Goal: Task Accomplishment & Management: Manage account settings

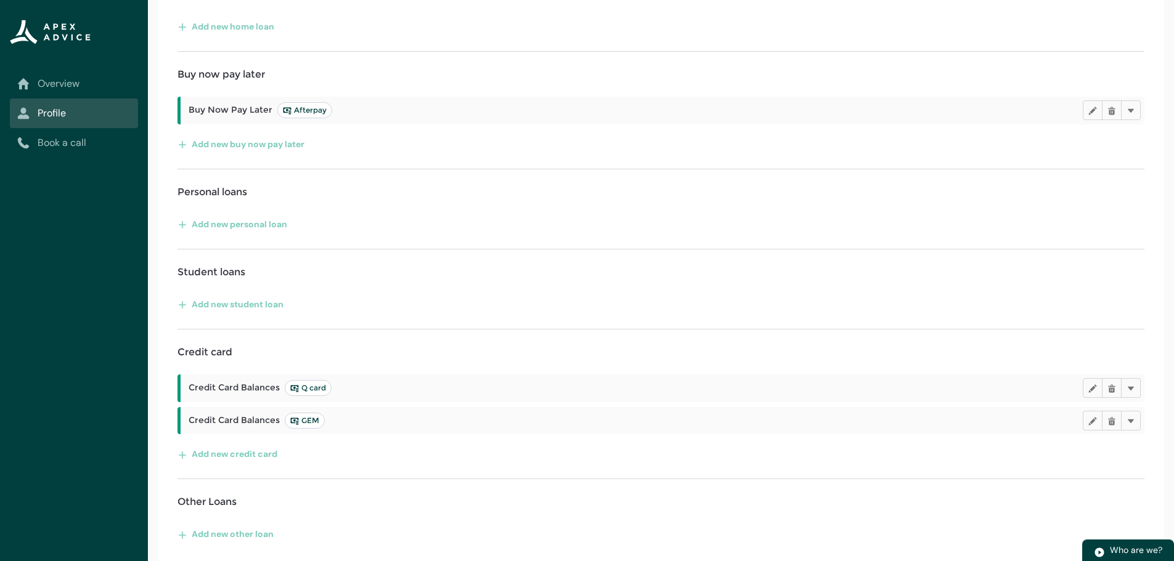
scroll to position [238, 0]
click at [65, 83] on link "Overview" at bounding box center [73, 83] width 113 height 15
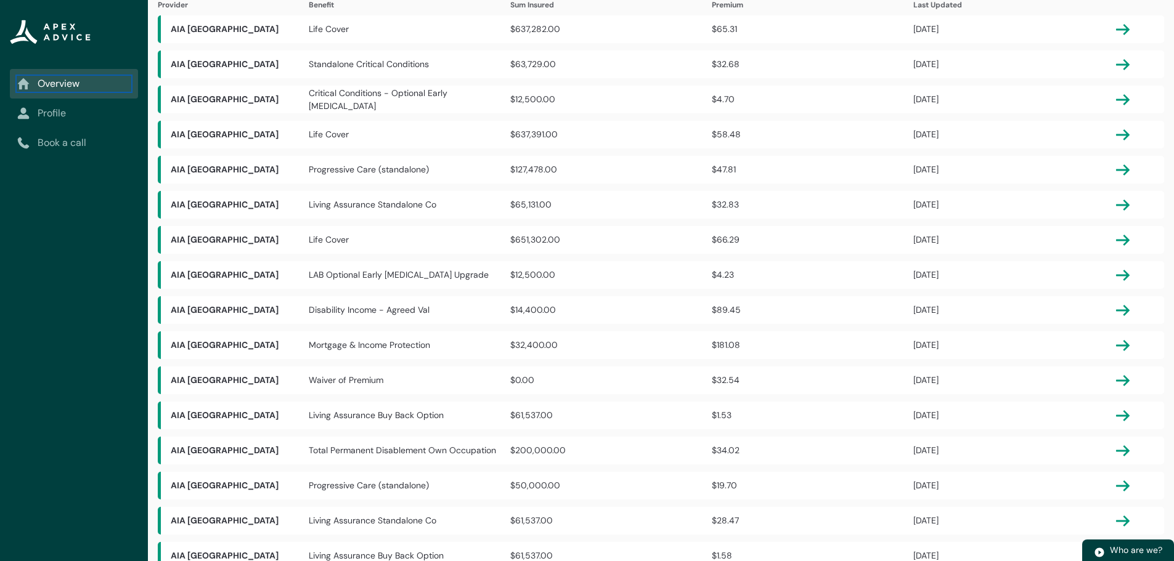
scroll to position [0, 0]
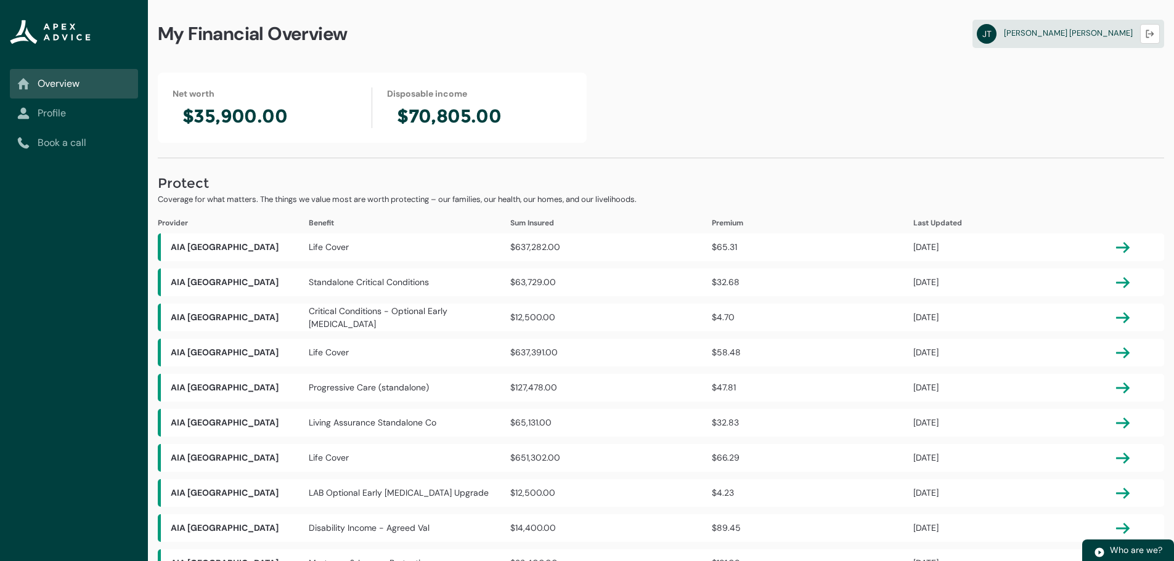
click at [51, 108] on link "Profile" at bounding box center [73, 113] width 113 height 15
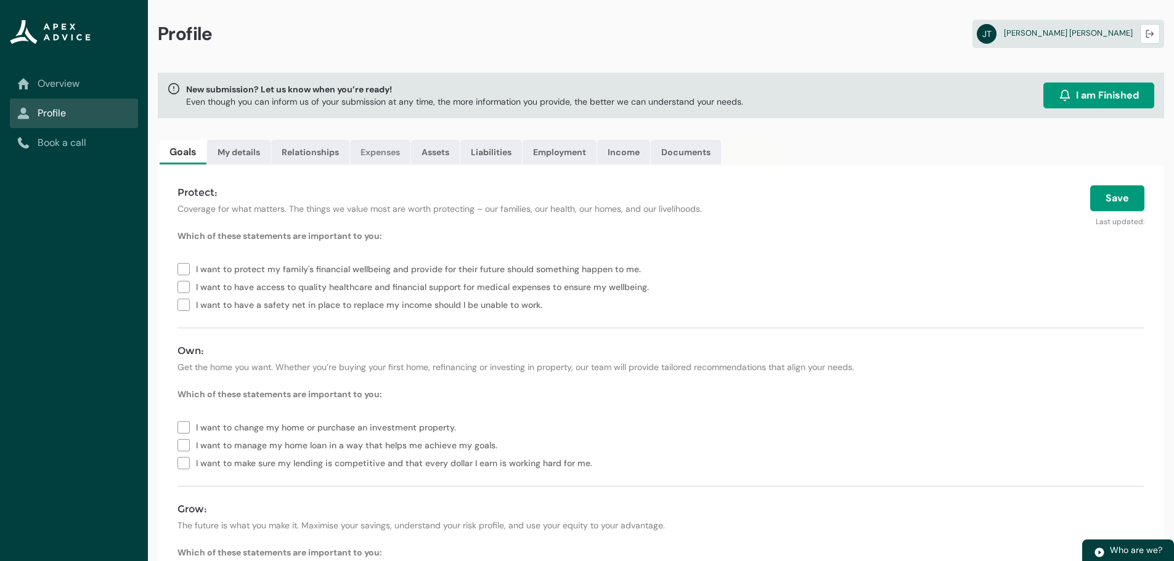
click at [371, 158] on link "Expenses" at bounding box center [380, 152] width 60 height 25
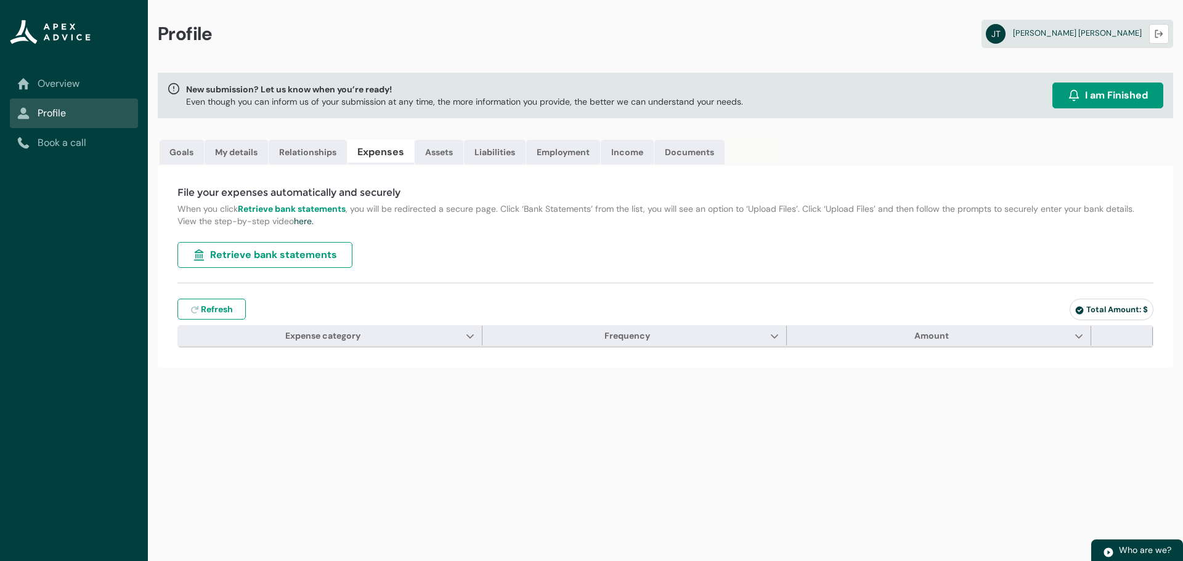
type input "***"
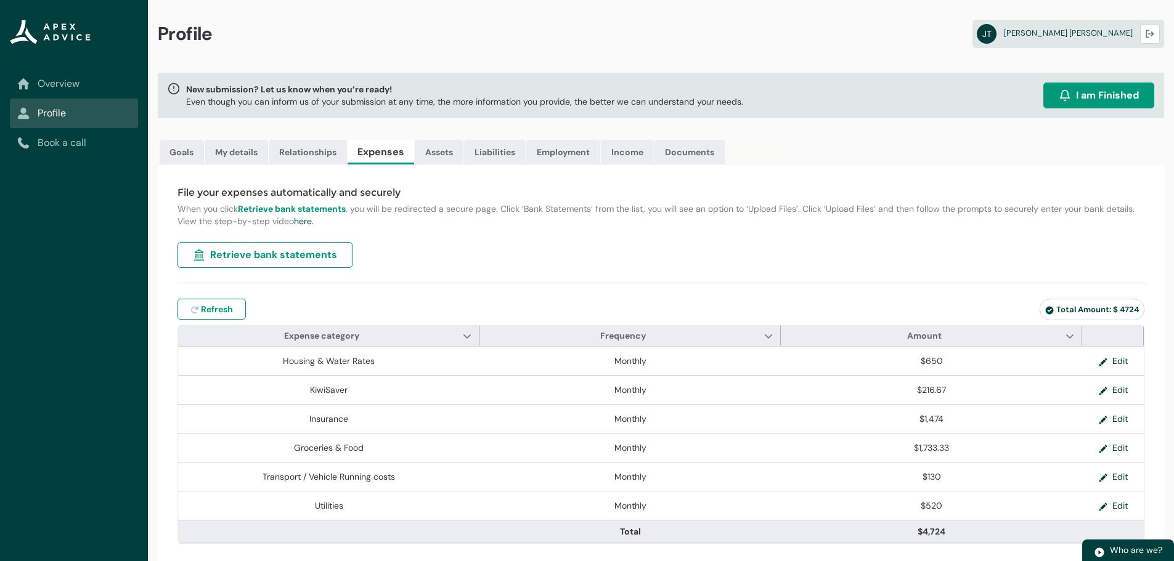
click at [289, 253] on span "Retrieve bank statements" at bounding box center [273, 255] width 127 height 15
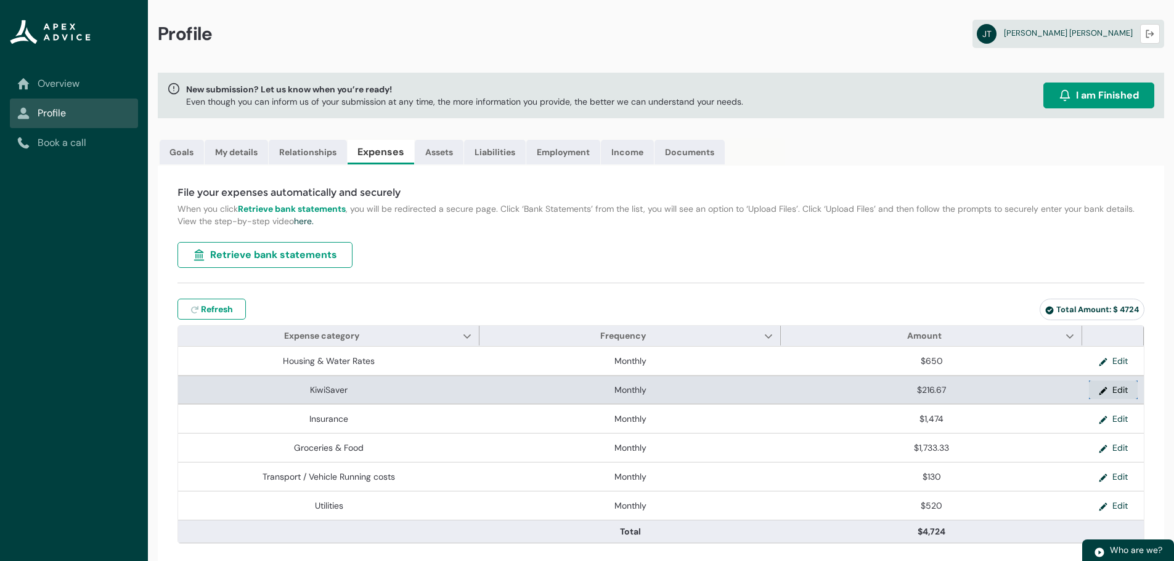
click at [1111, 386] on lightning-primitive-icon "button" at bounding box center [1106, 390] width 14 height 18
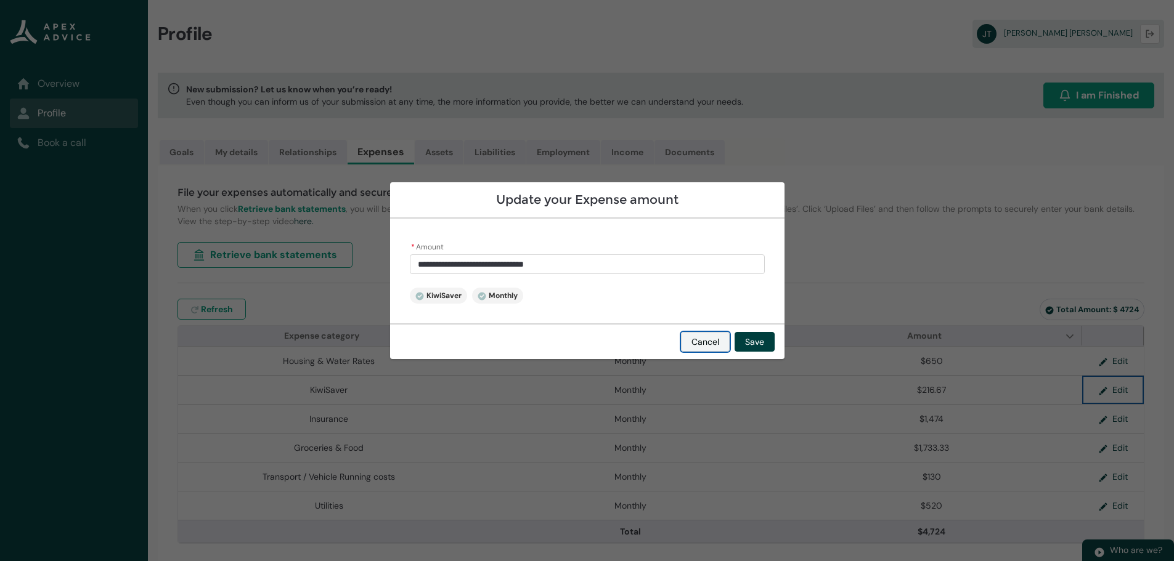
click at [698, 340] on button "Cancel" at bounding box center [705, 342] width 49 height 20
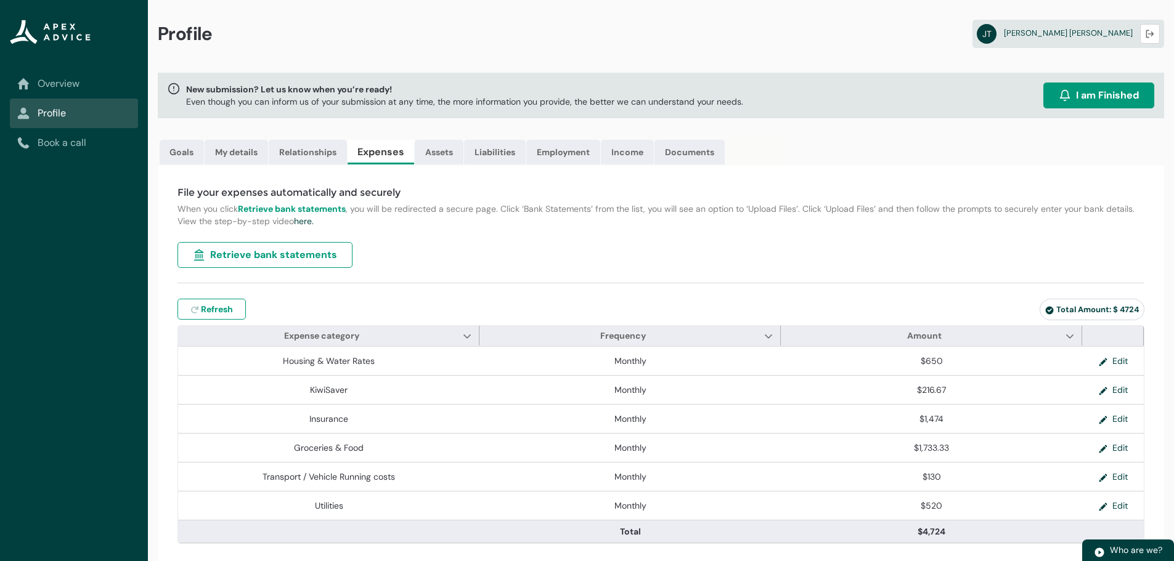
scroll to position [2, 0]
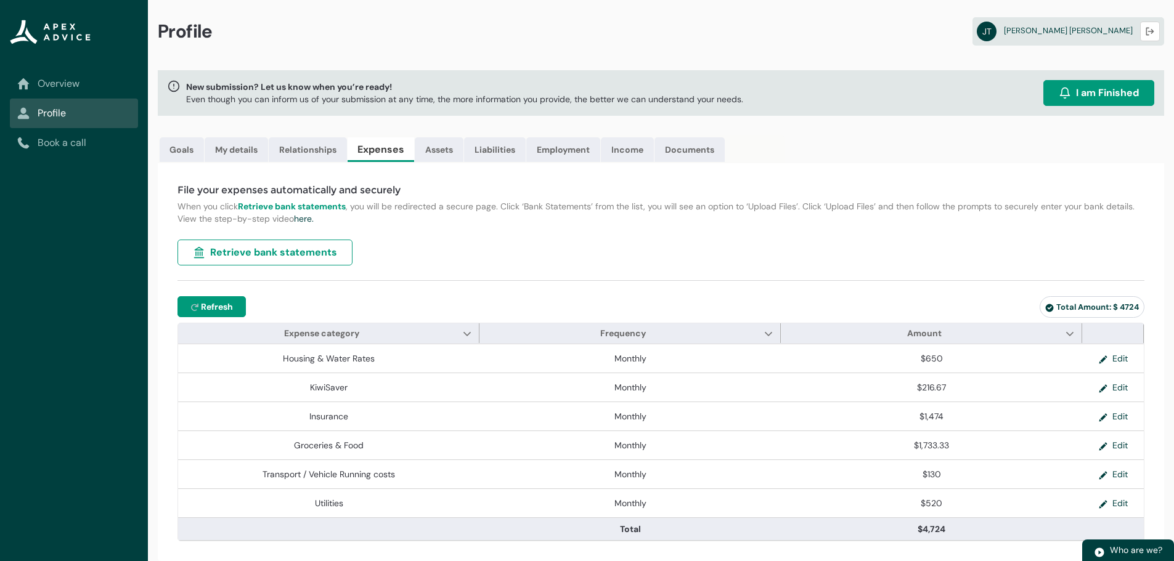
click at [216, 303] on span "Refresh" at bounding box center [217, 307] width 32 height 12
click at [422, 144] on link "Assets" at bounding box center [439, 149] width 49 height 25
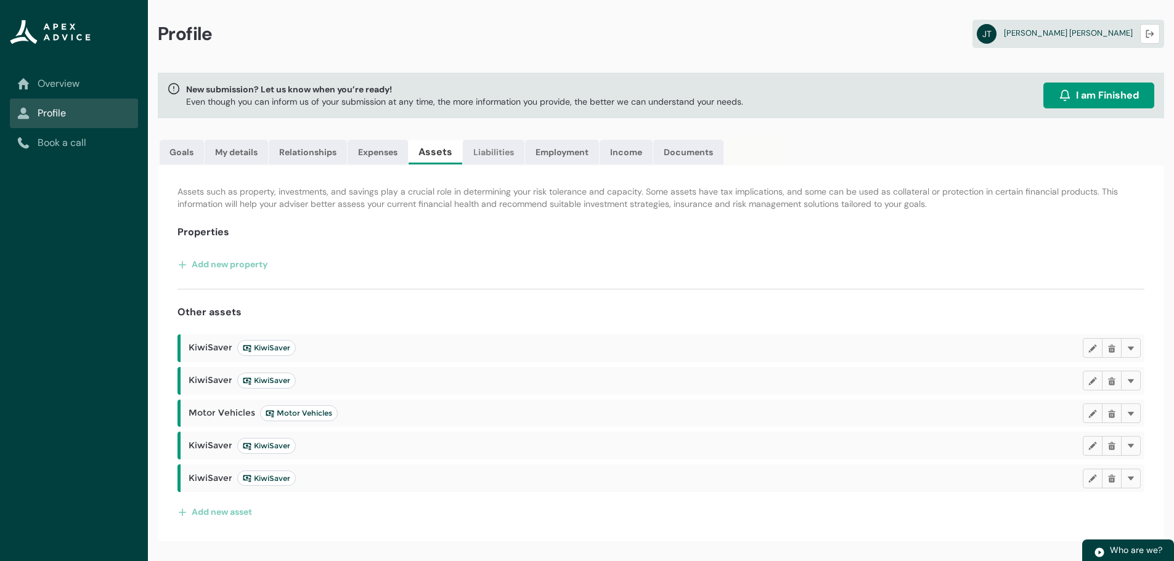
scroll to position [0, 0]
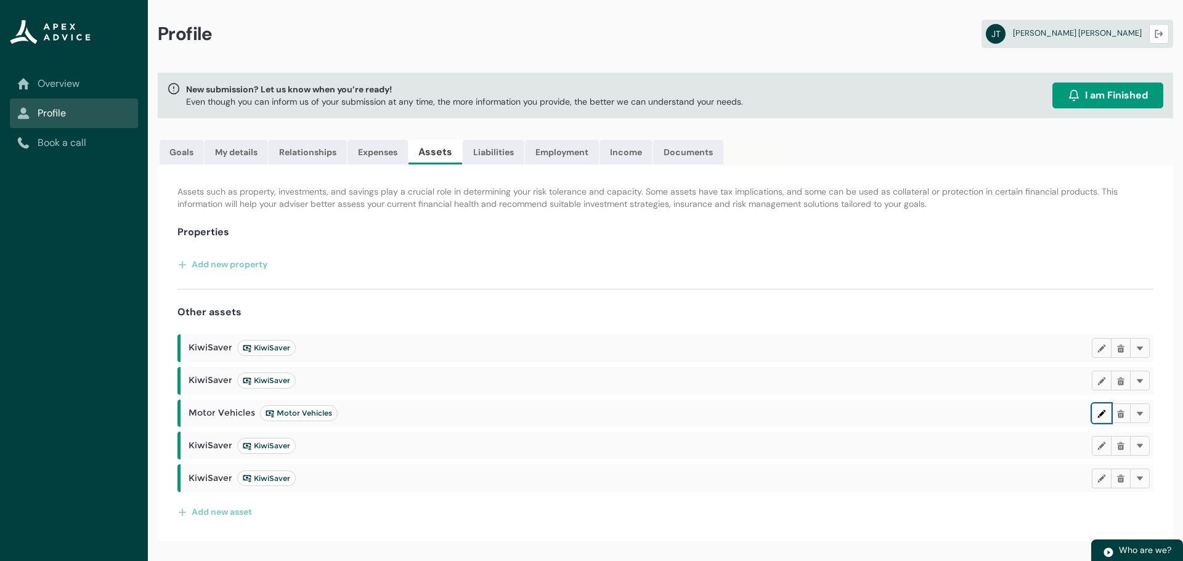
click at [1096, 415] on button "Edit" at bounding box center [1102, 414] width 20 height 20
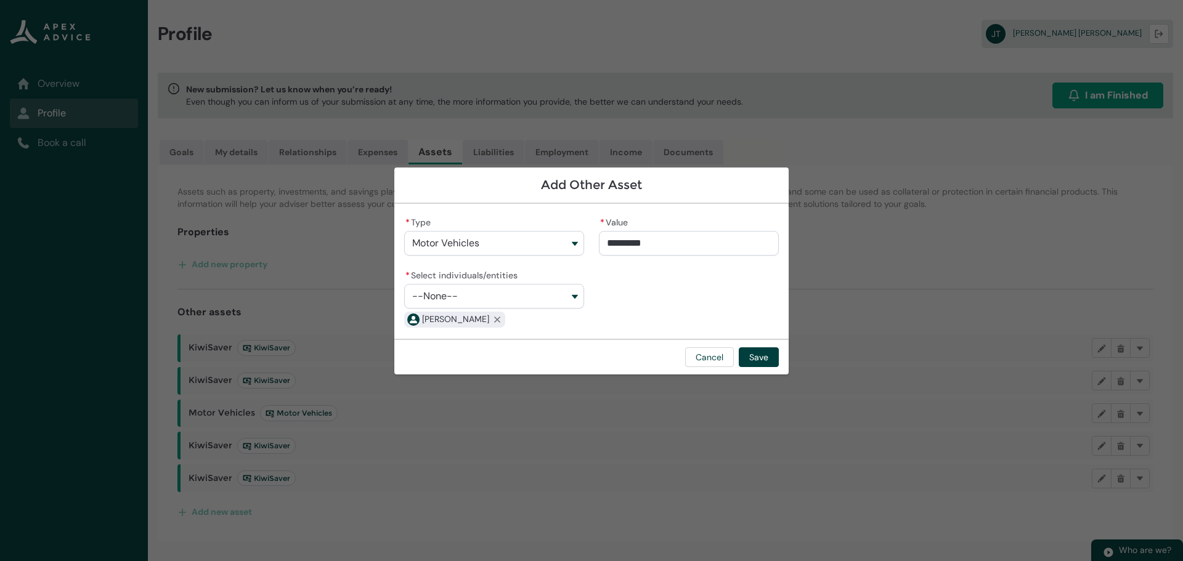
click at [572, 301] on button "--None--" at bounding box center [494, 296] width 180 height 25
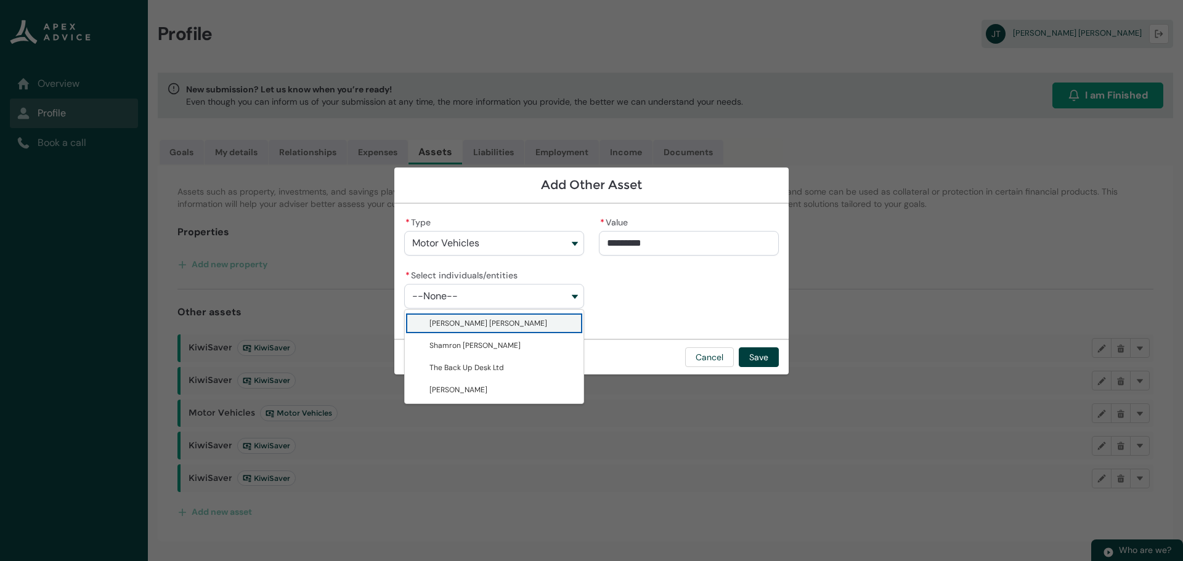
click at [572, 301] on button "--None--" at bounding box center [494, 296] width 180 height 25
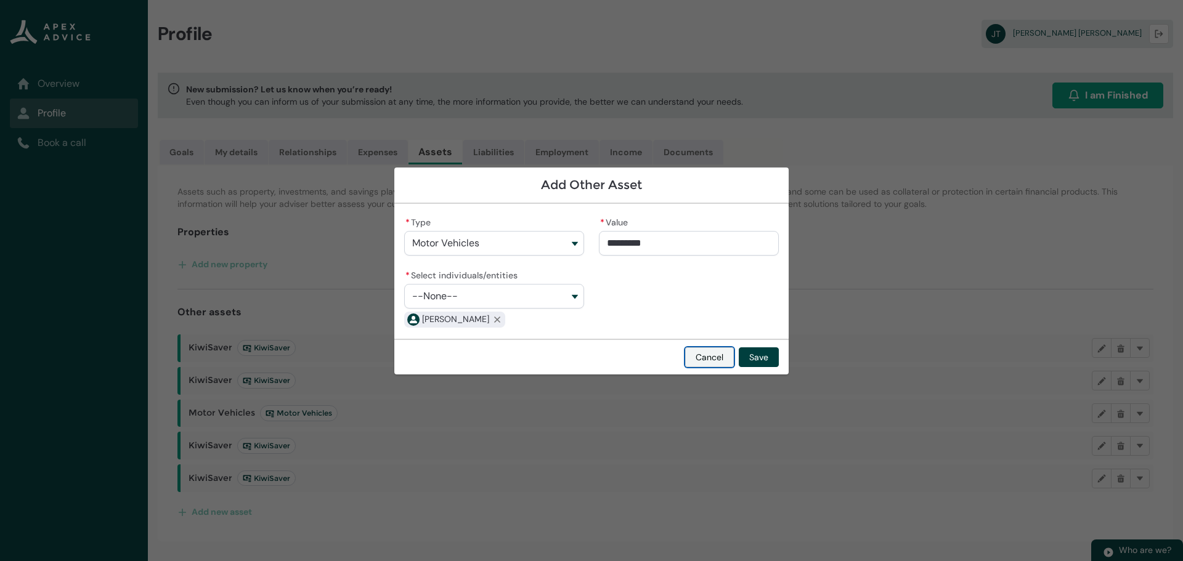
click at [717, 362] on button "Cancel" at bounding box center [709, 358] width 49 height 20
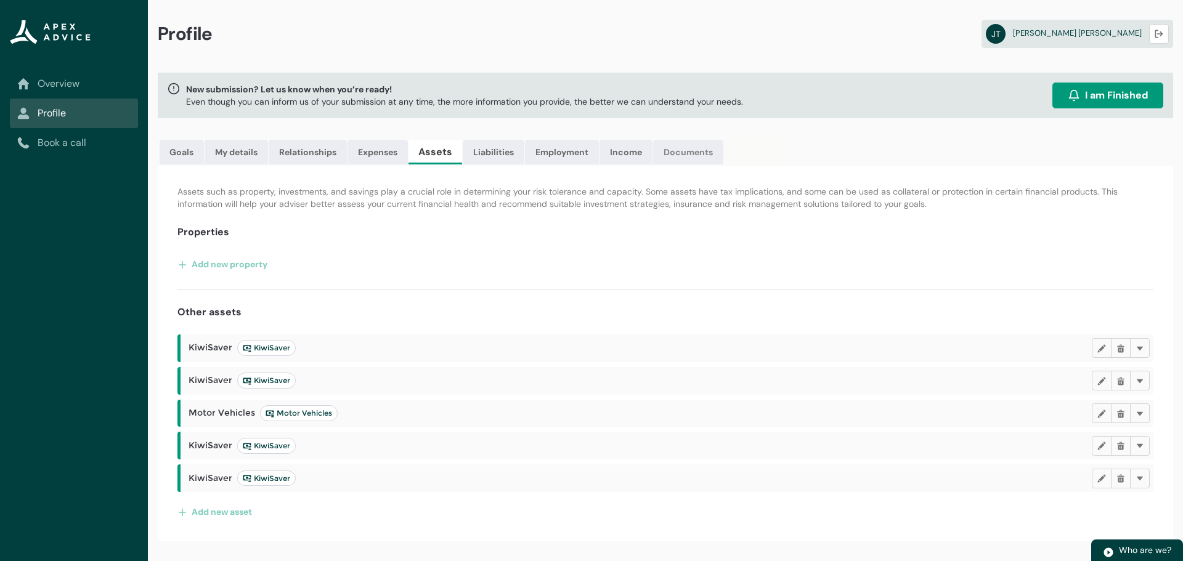
click at [682, 149] on link "Documents" at bounding box center [688, 152] width 70 height 25
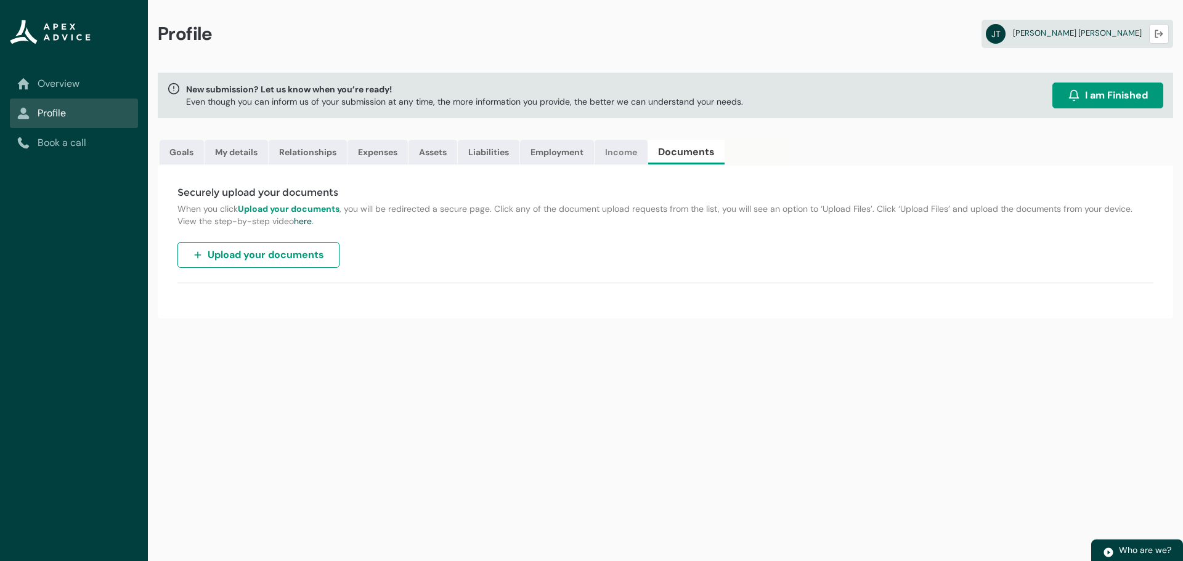
click at [616, 157] on link "Income" at bounding box center [621, 152] width 53 height 25
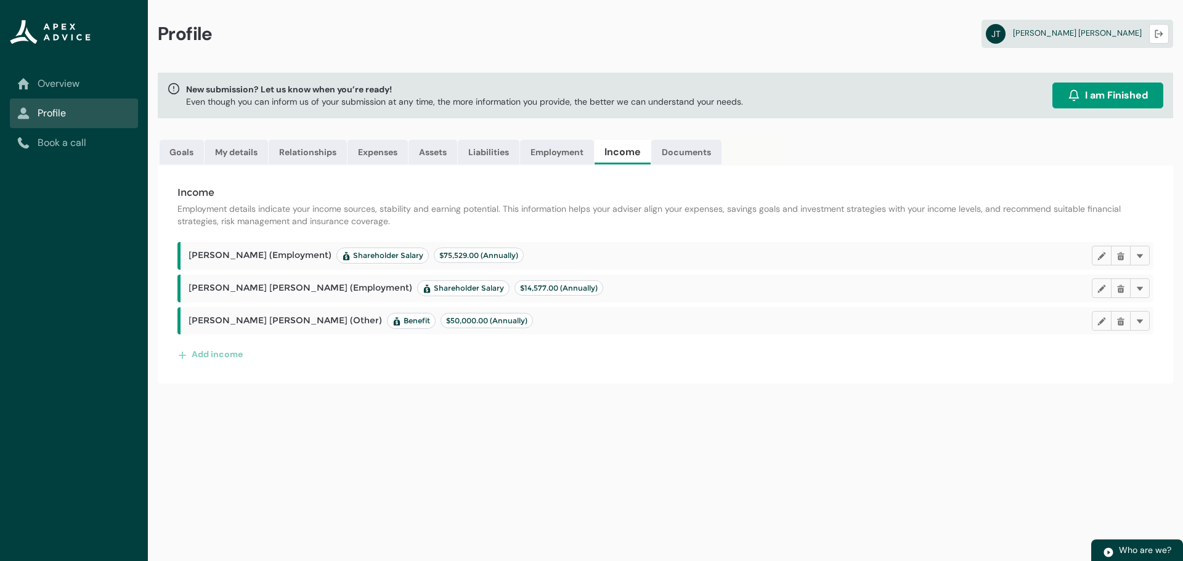
click at [393, 325] on icon at bounding box center [397, 321] width 9 height 9
click at [1101, 324] on lightning-primitive-icon "button" at bounding box center [1102, 320] width 9 height 9
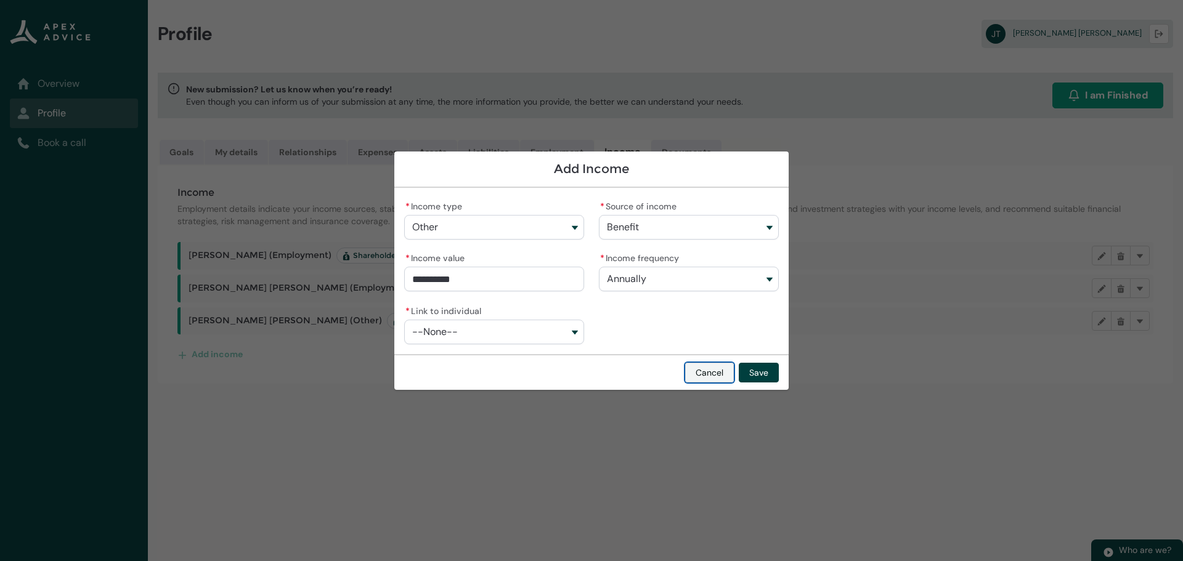
click at [723, 368] on button "Cancel" at bounding box center [709, 373] width 49 height 20
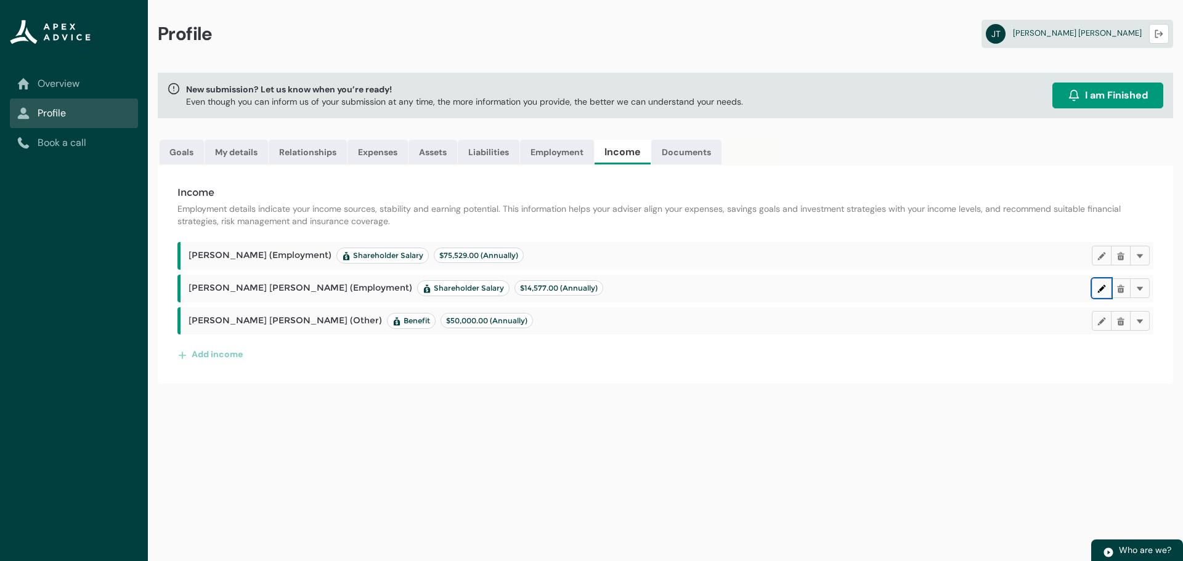
click at [1098, 287] on lightning-primitive-icon "button" at bounding box center [1102, 288] width 9 height 9
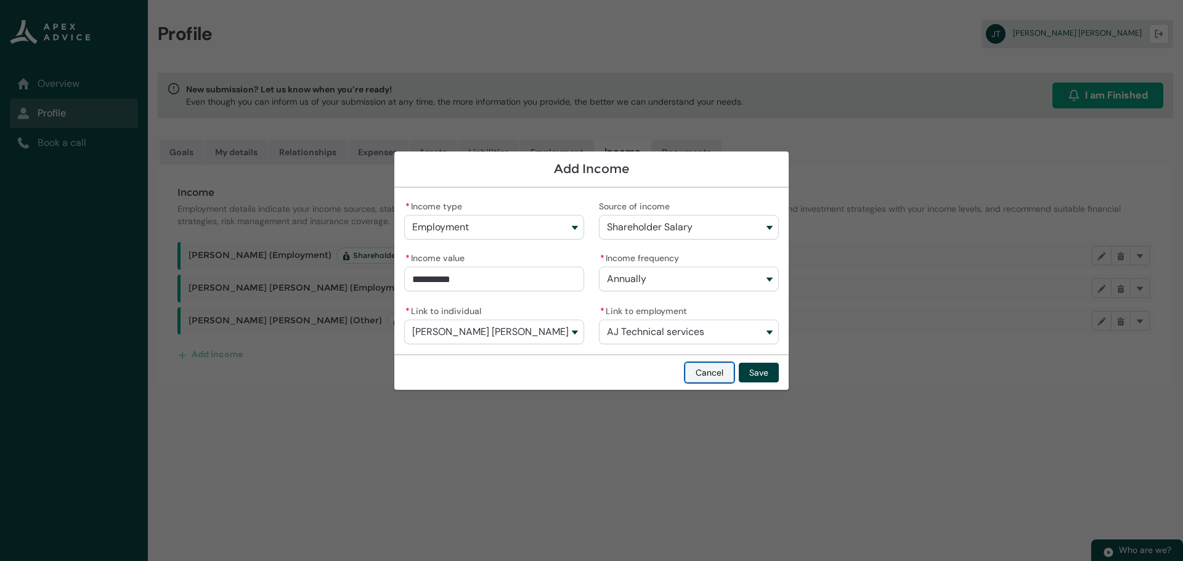
click at [715, 374] on button "Cancel" at bounding box center [709, 373] width 49 height 20
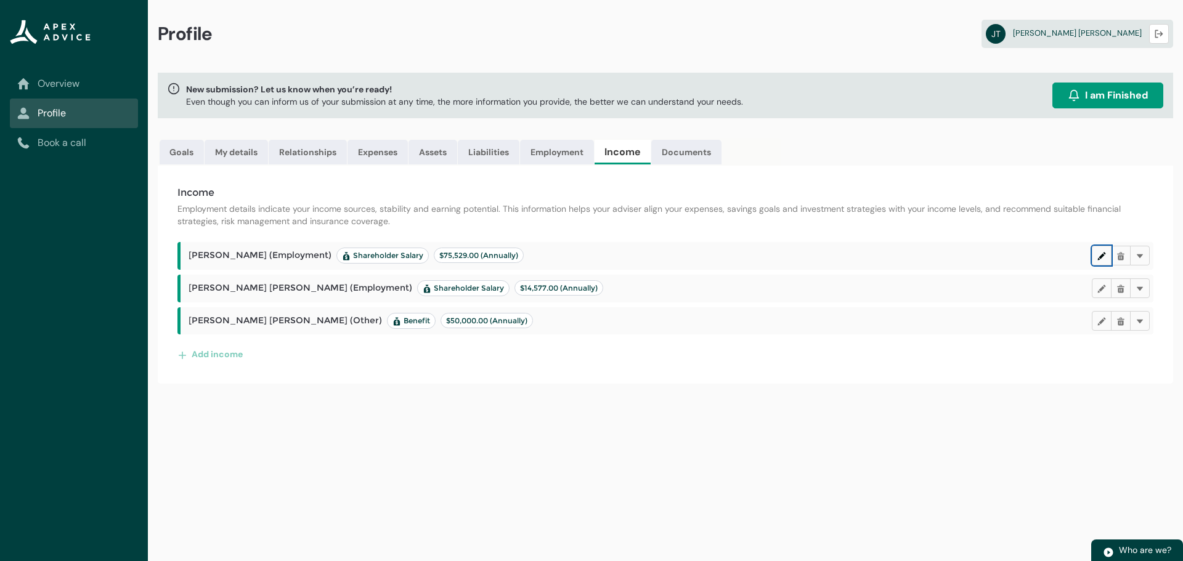
click at [1093, 254] on button "Edit" at bounding box center [1102, 256] width 20 height 20
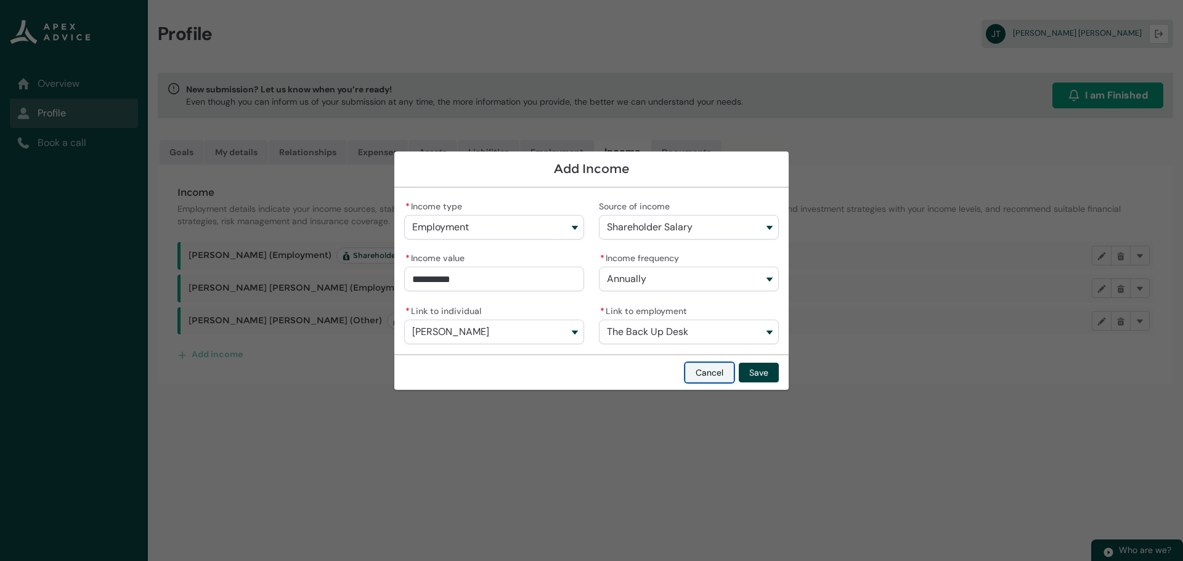
click at [701, 379] on button "Cancel" at bounding box center [709, 373] width 49 height 20
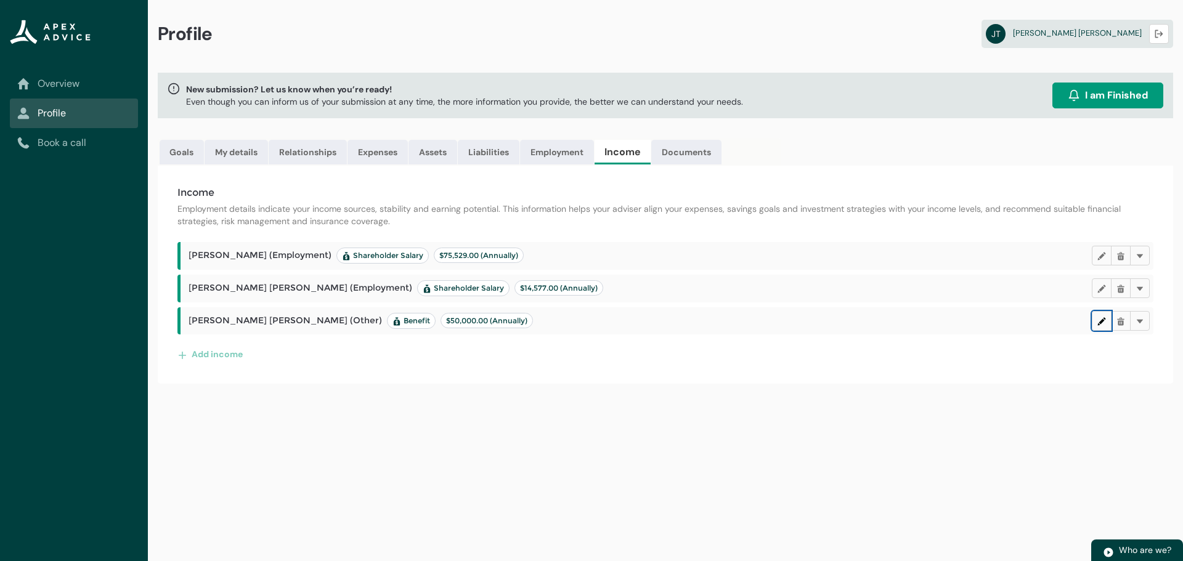
click at [1103, 320] on lightning-primitive-icon "button" at bounding box center [1102, 320] width 9 height 9
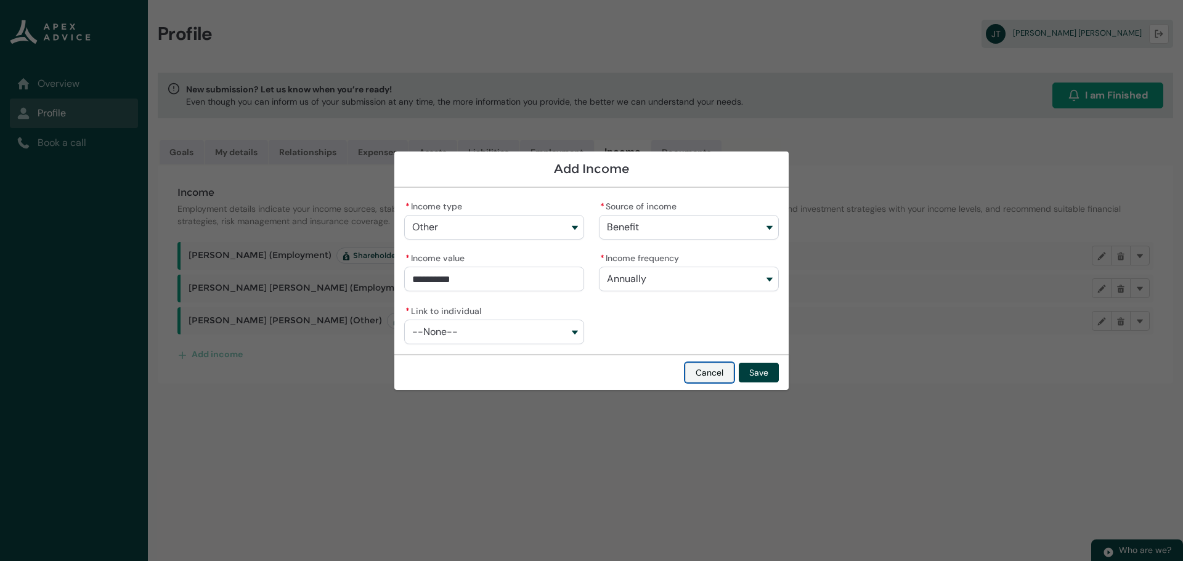
click at [706, 377] on button "Cancel" at bounding box center [709, 373] width 49 height 20
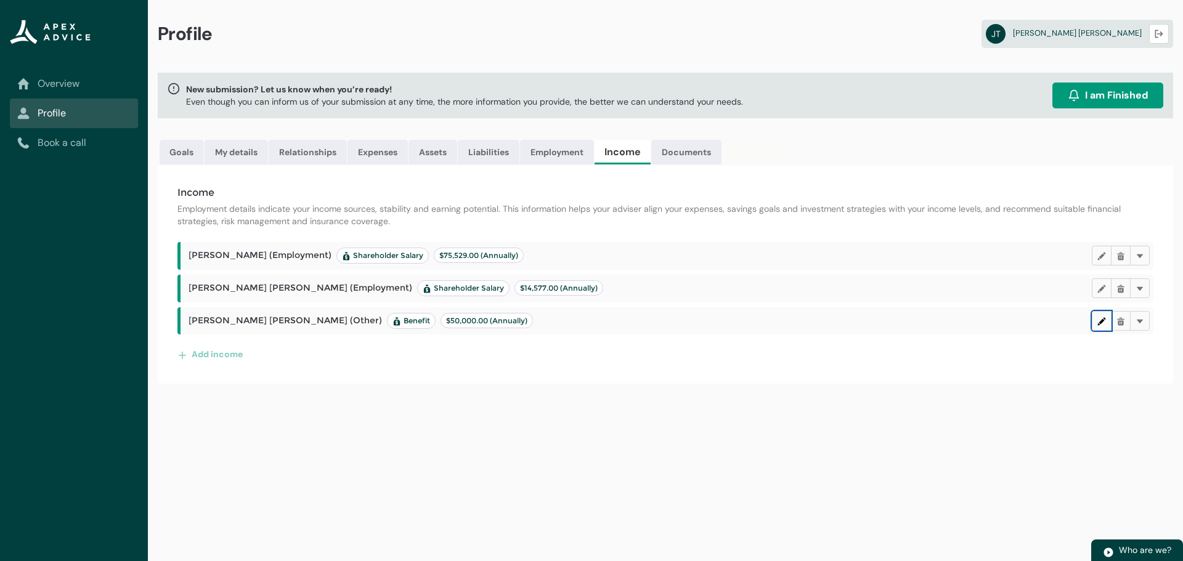
click at [1096, 325] on button "Edit" at bounding box center [1102, 321] width 20 height 20
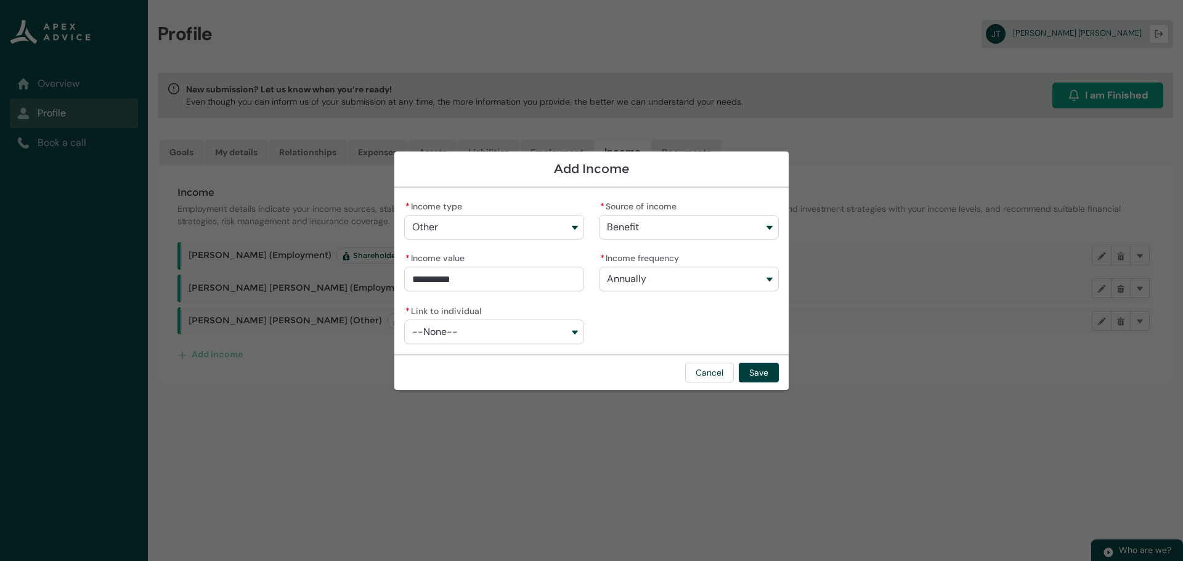
click at [760, 223] on button "Benefit" at bounding box center [689, 227] width 180 height 25
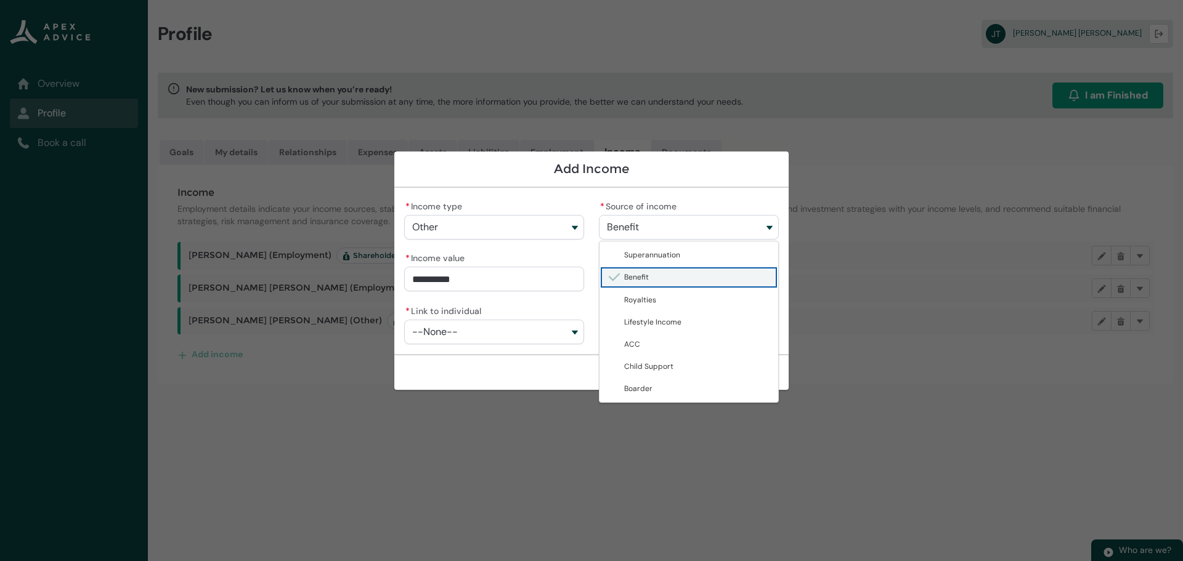
click at [759, 223] on button "Benefit" at bounding box center [689, 227] width 180 height 25
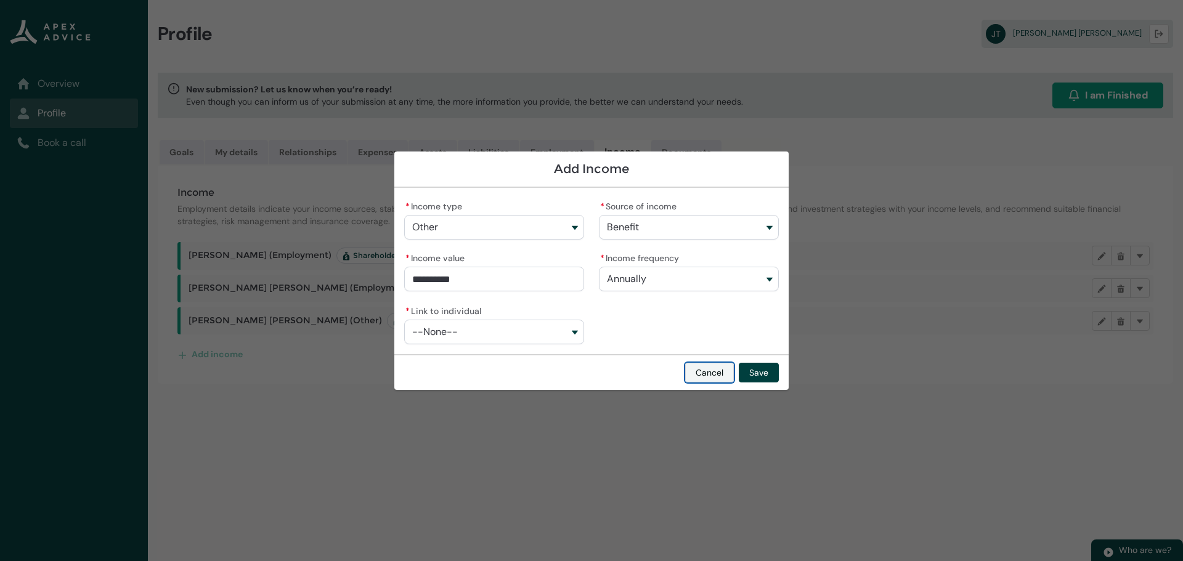
click at [692, 378] on button "Cancel" at bounding box center [709, 373] width 49 height 20
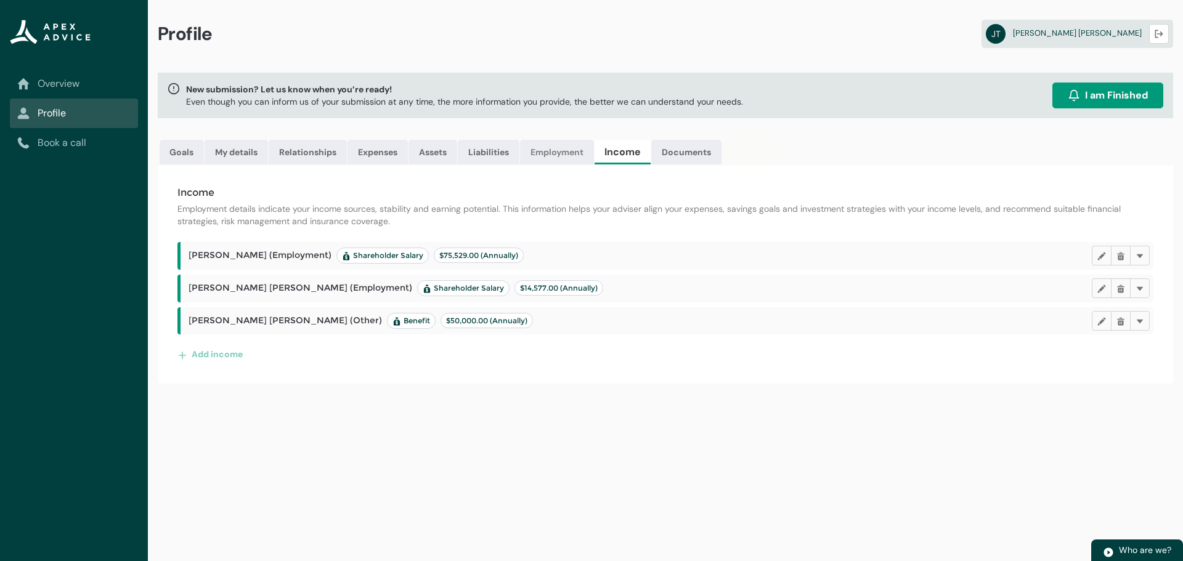
click at [547, 157] on link "Employment" at bounding box center [557, 152] width 74 height 25
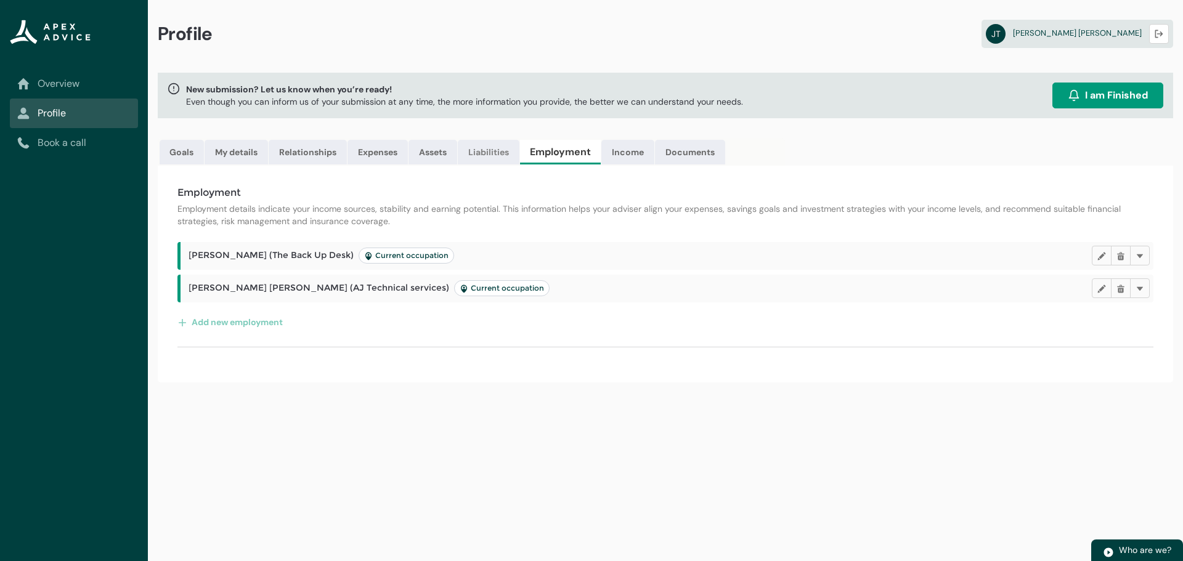
click at [500, 153] on link "Liabilities" at bounding box center [489, 152] width 62 height 25
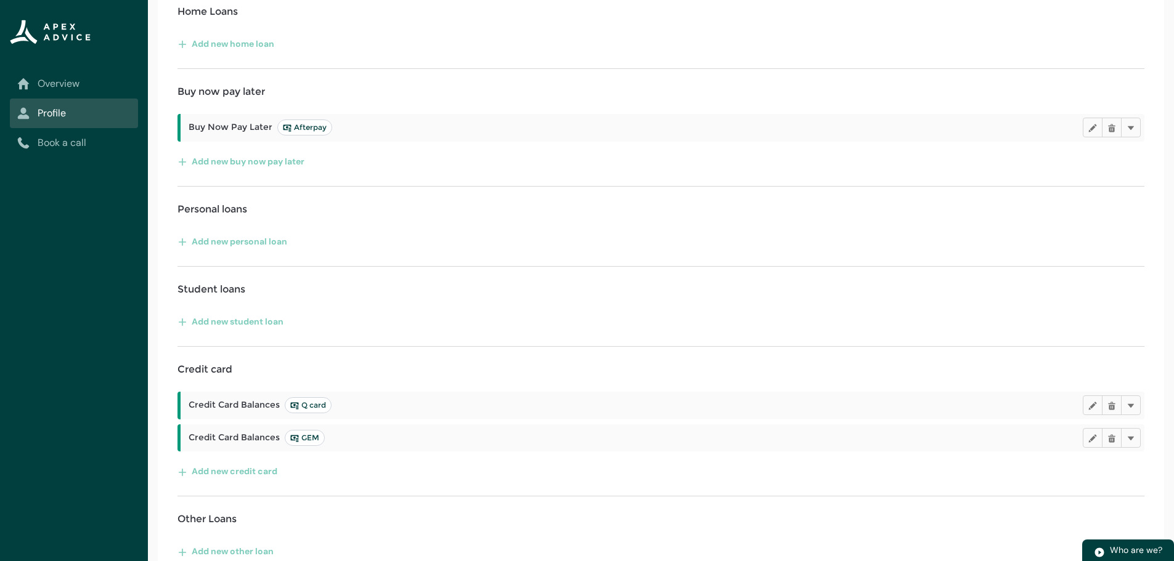
scroll to position [240, 0]
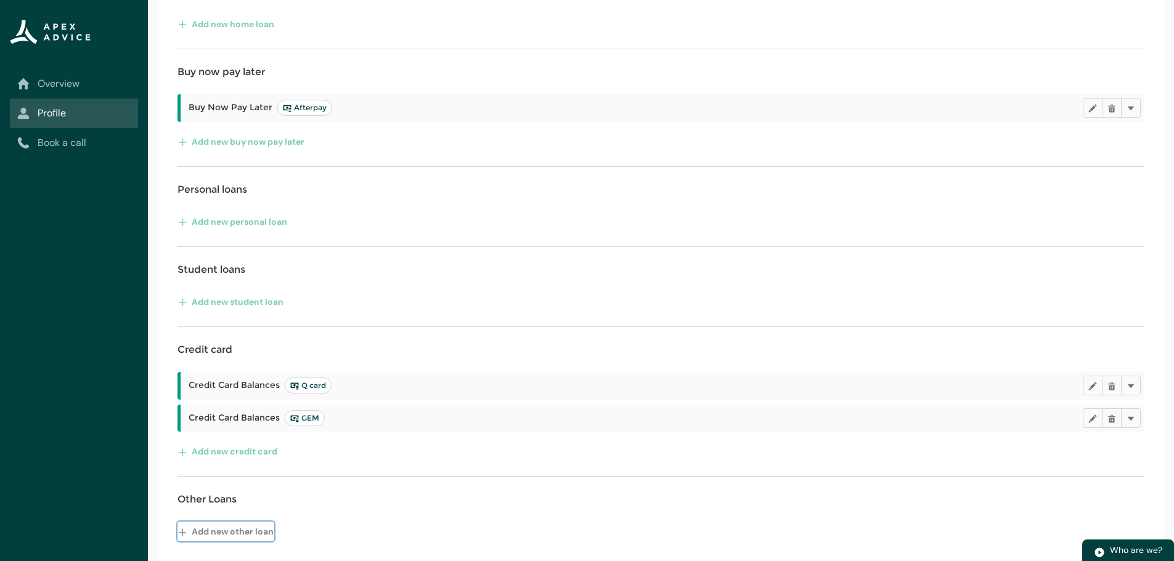
click at [267, 534] on button "Add new other loan" at bounding box center [226, 532] width 97 height 20
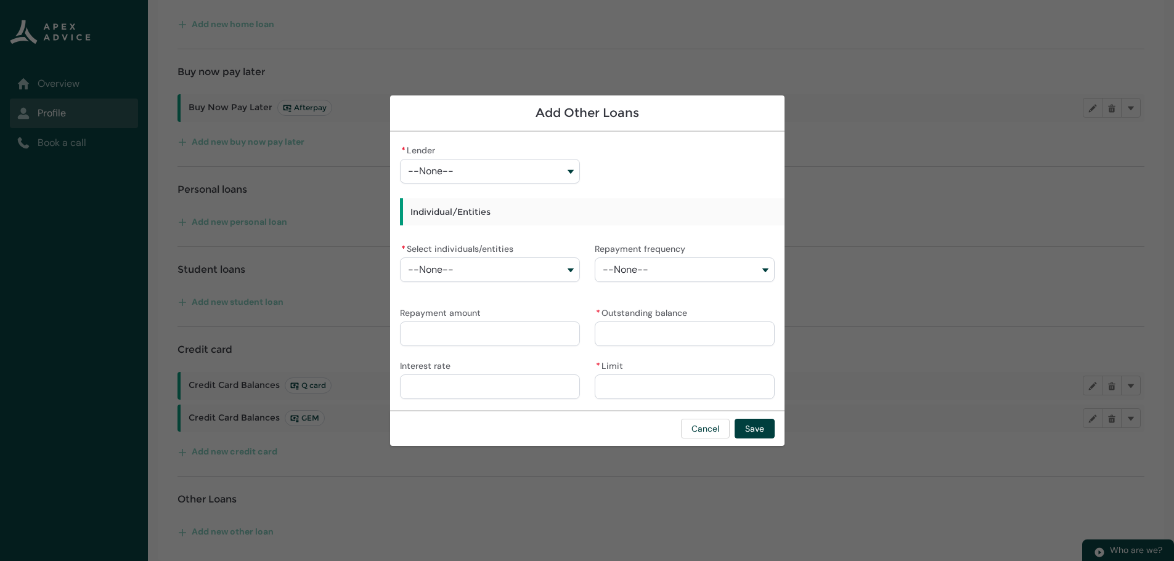
click at [553, 172] on button "--None--" at bounding box center [490, 171] width 180 height 25
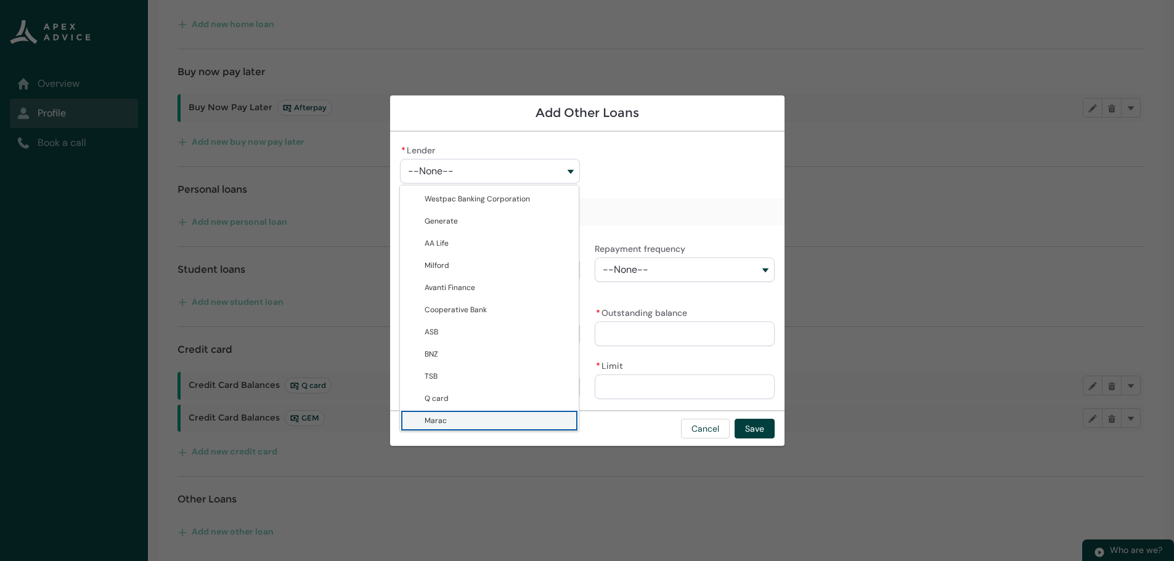
click at [465, 419] on span "Marac" at bounding box center [498, 421] width 147 height 12
type lightning-combobox "0017F00001bCMu2QAG"
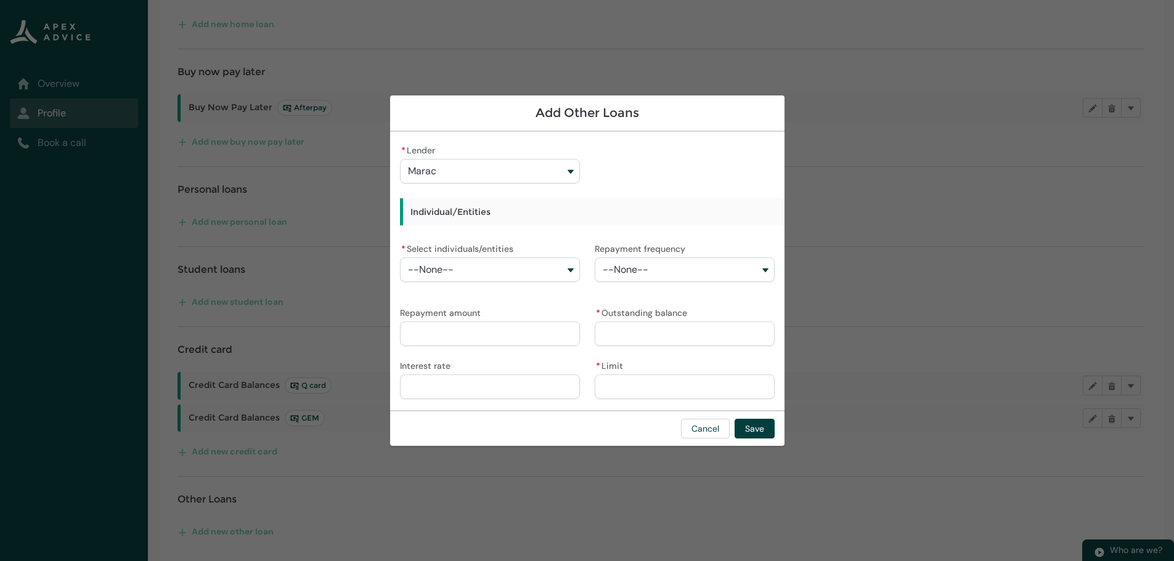
click at [544, 274] on button "--None--" at bounding box center [490, 270] width 180 height 25
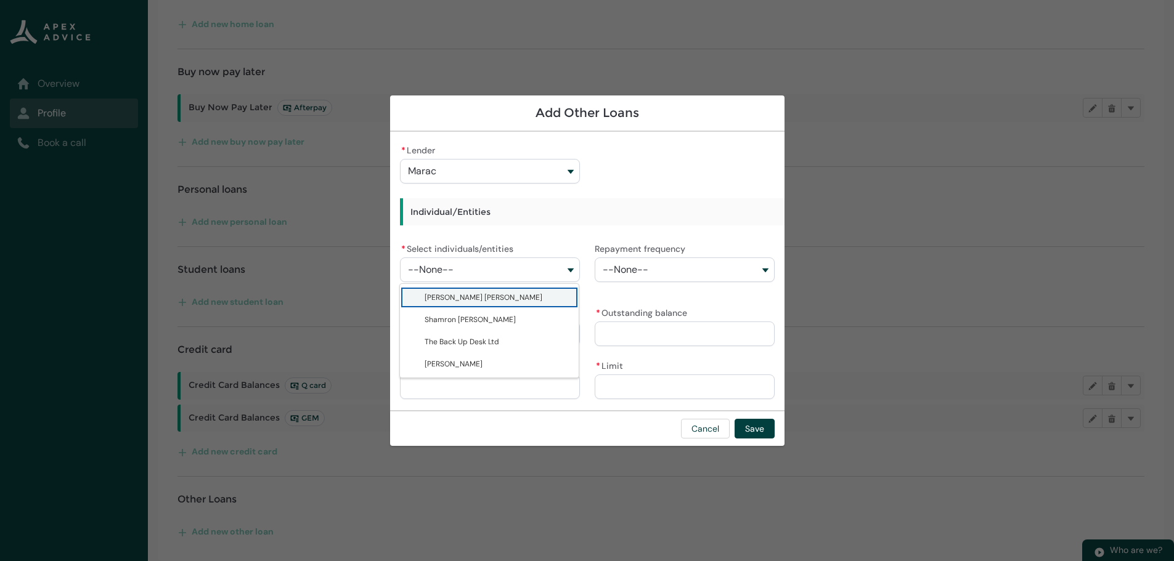
click at [530, 306] on lightning-base-combobox-item "[PERSON_NAME] [PERSON_NAME]" at bounding box center [489, 298] width 179 height 22
type lightning-combobox "0017F00000s9qLLQAY"
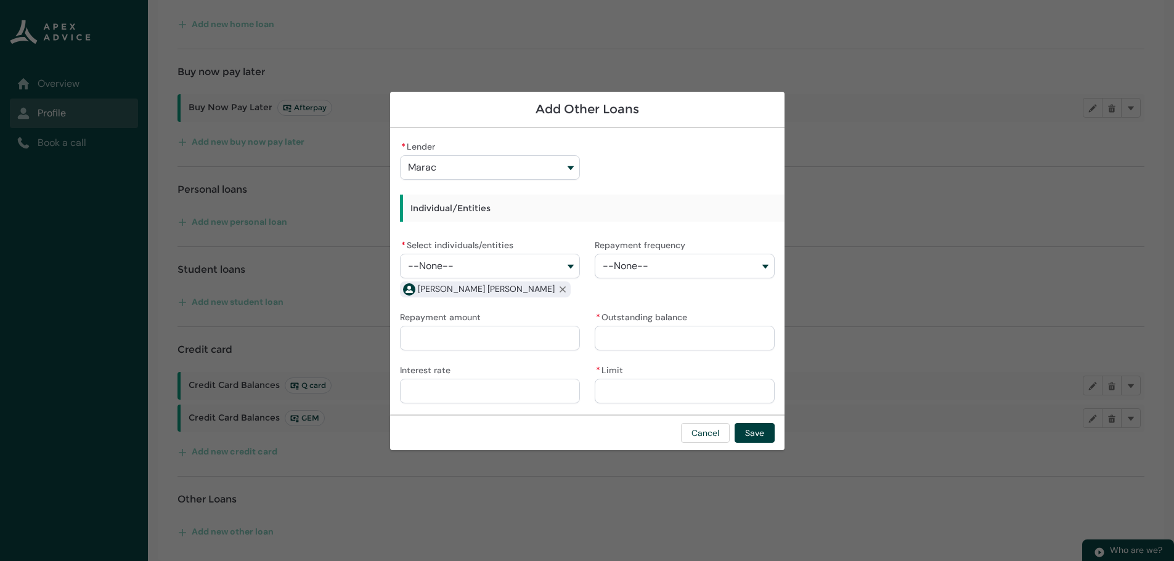
click at [518, 333] on input "Repayment amount" at bounding box center [490, 338] width 180 height 25
click at [774, 262] on button "--None--" at bounding box center [685, 266] width 180 height 25
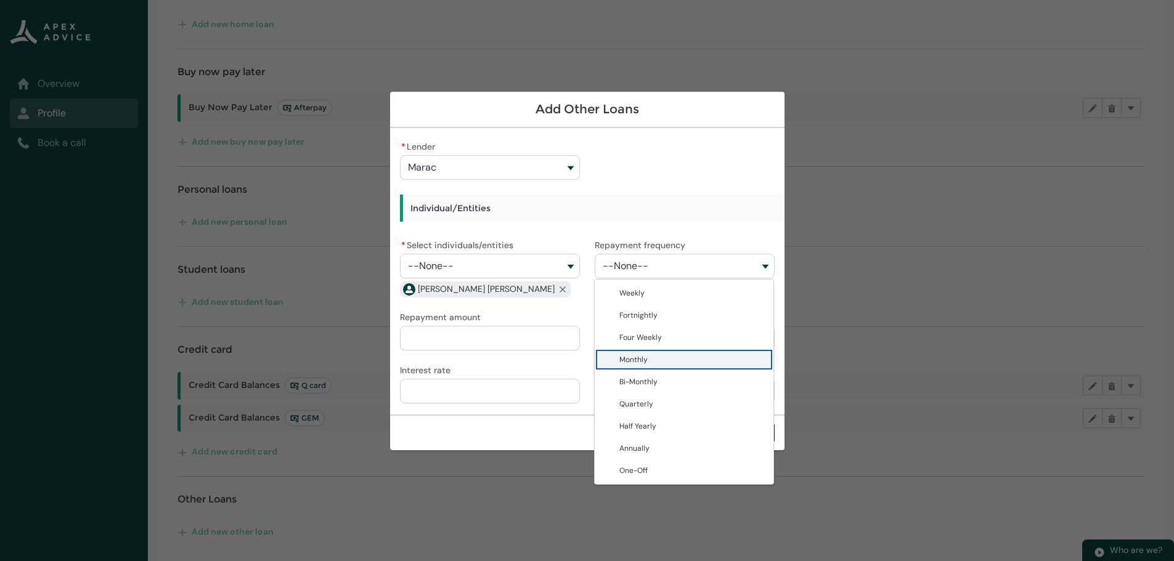
click at [722, 353] on lightning-base-combobox-item "Monthly" at bounding box center [684, 360] width 179 height 22
type lightning-combobox "Monthly"
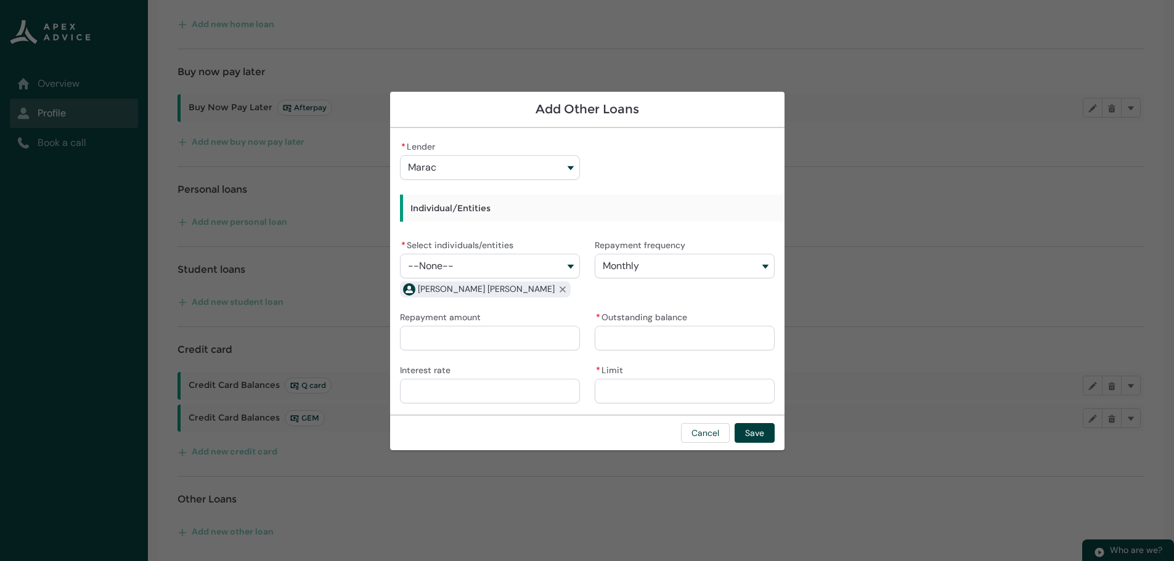
click at [696, 337] on input "* Outstanding balance" at bounding box center [685, 338] width 180 height 25
type lightning-primitive-input-simple "3"
type input "*"
type lightning-primitive-input-simple "30"
type input "**"
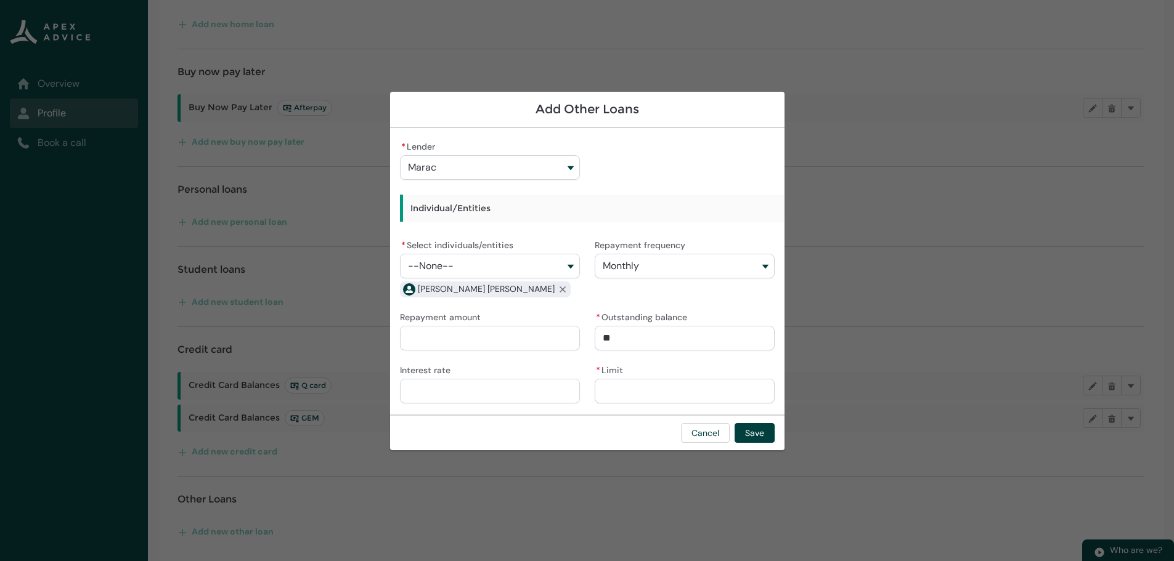
type lightning-primitive-input-simple "305"
type input "***"
type lightning-primitive-input-simple "3057"
type input "****"
type lightning-primitive-input-simple "30574"
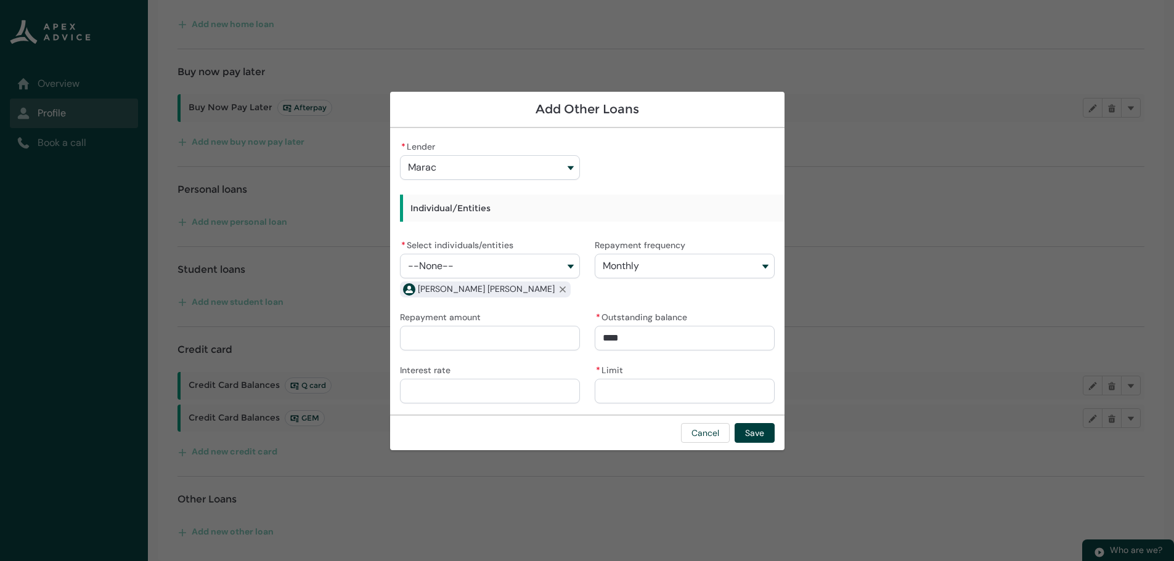
type input "*****"
type lightning-primitive-input-simple "30574."
type input "******"
type lightning-primitive-input-simple "30574.9"
type input "*******"
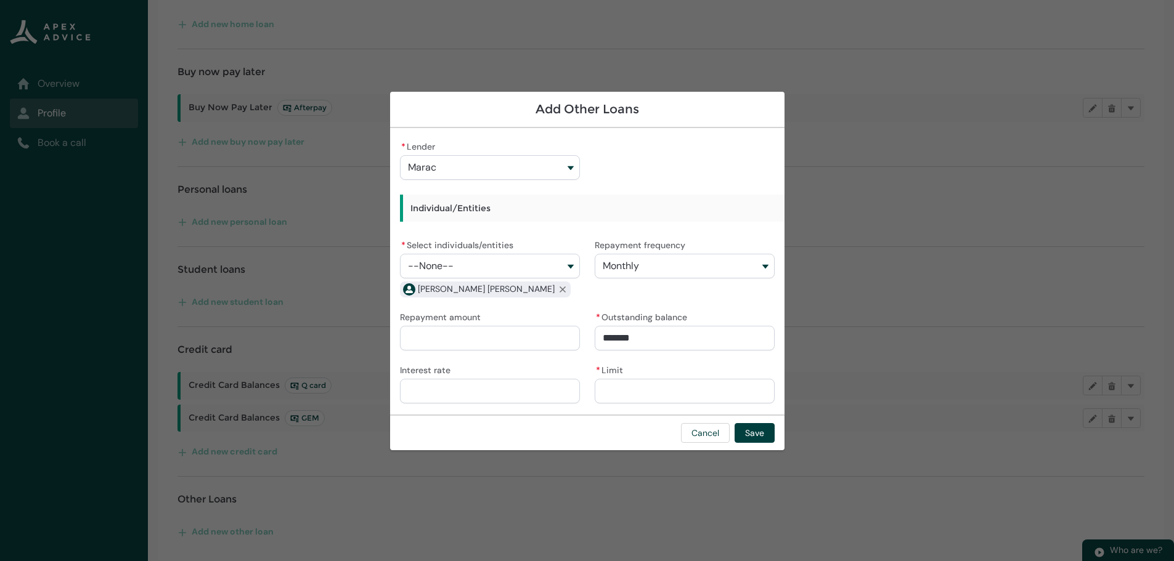
type lightning-primitive-input-simple "30574.98"
type input "**********"
click at [454, 348] on input "Repayment amount" at bounding box center [490, 338] width 180 height 25
type lightning-primitive-input-simple "1"
type input "*"
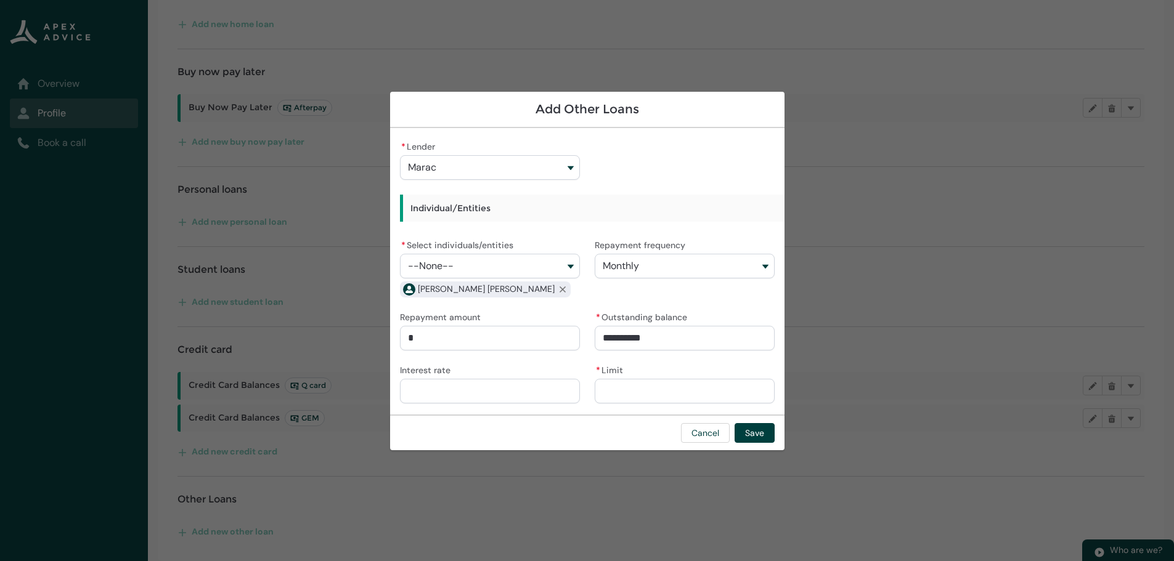
type lightning-primitive-input-simple "12"
type input "**"
type lightning-primitive-input-simple "121"
type input "***"
type lightning-primitive-input-simple "1210"
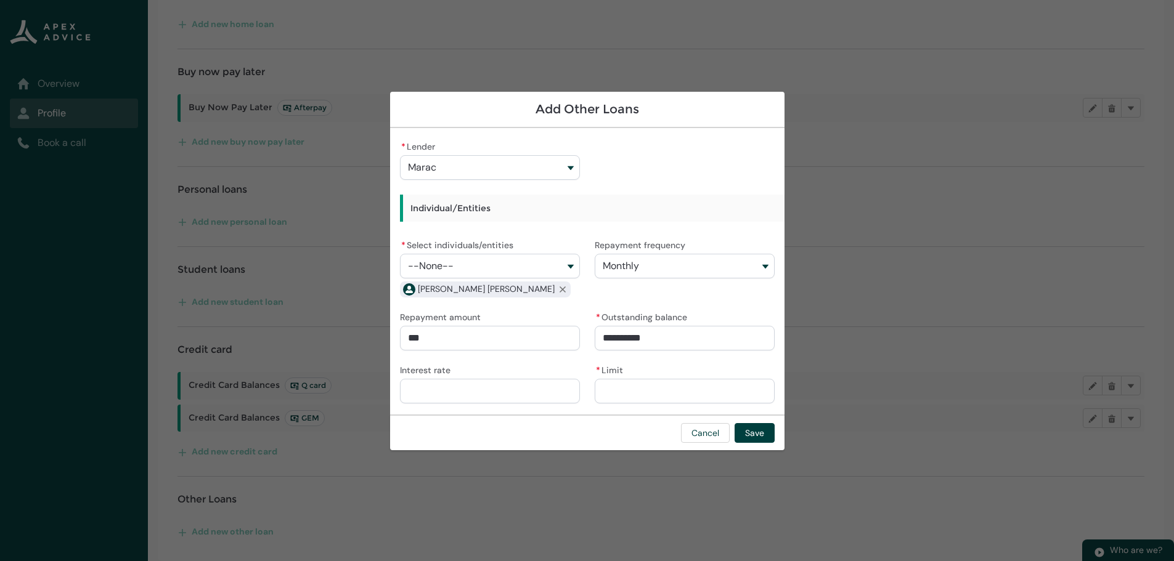
type input "****"
type lightning-primitive-input-simple "1210."
type input "*****"
type lightning-primitive-input-simple "1210.3"
type input "******"
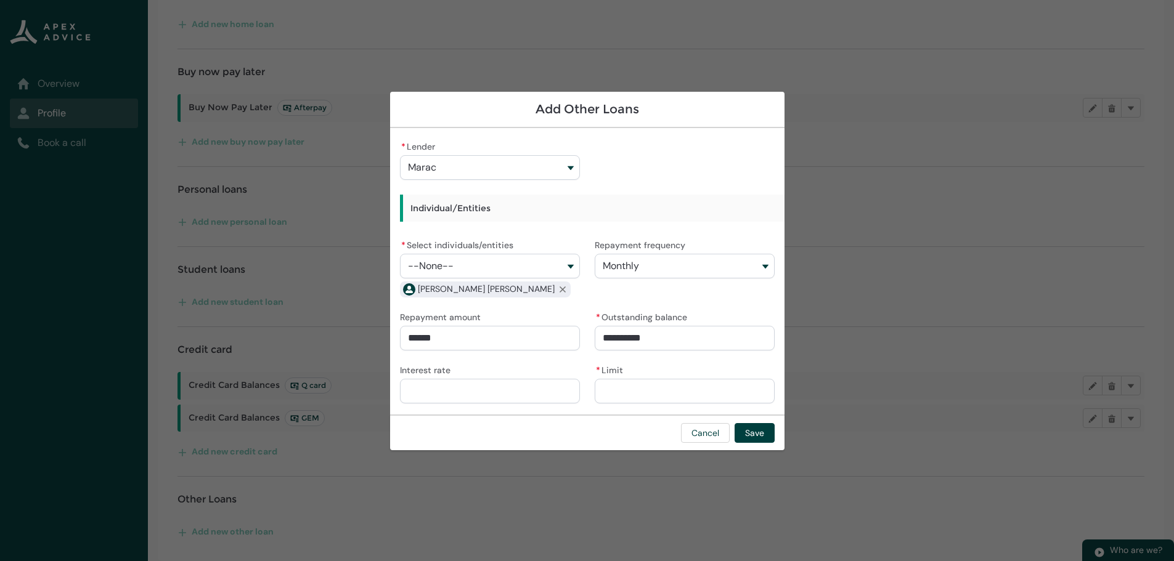
type lightning-primitive-input-simple "1210.31"
type input "*********"
click at [433, 397] on input "Interest rate" at bounding box center [490, 391] width 180 height 25
type lightning-primitive-input-simple "9"
type input "*"
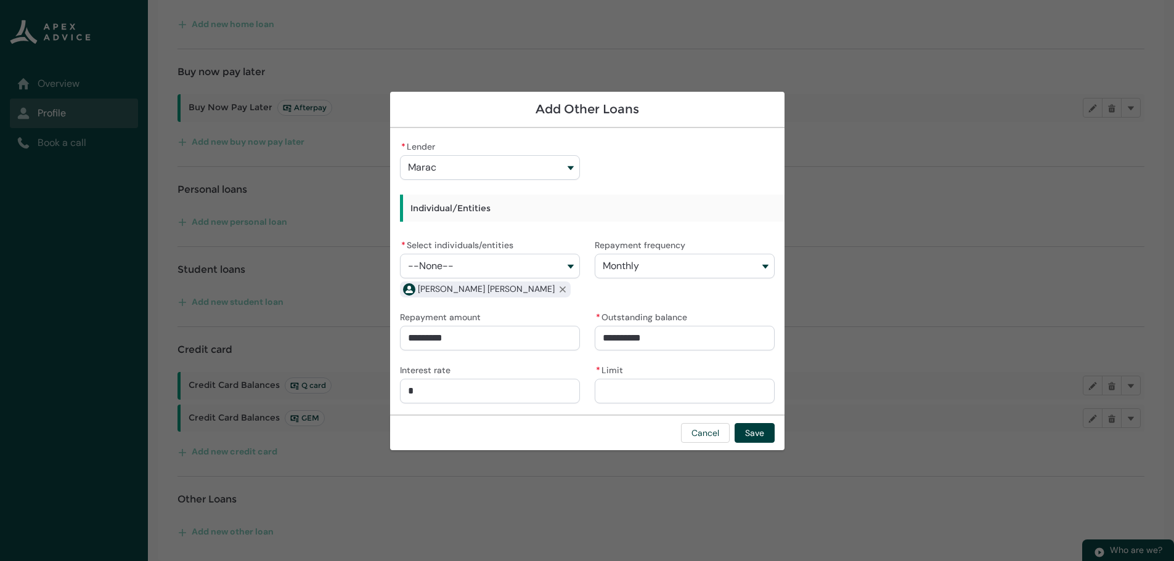
type lightning-primitive-input-simple "9."
type input "**"
type lightning-primitive-input-simple "9.9"
type input "****"
click at [638, 398] on input "* Limit" at bounding box center [685, 391] width 180 height 25
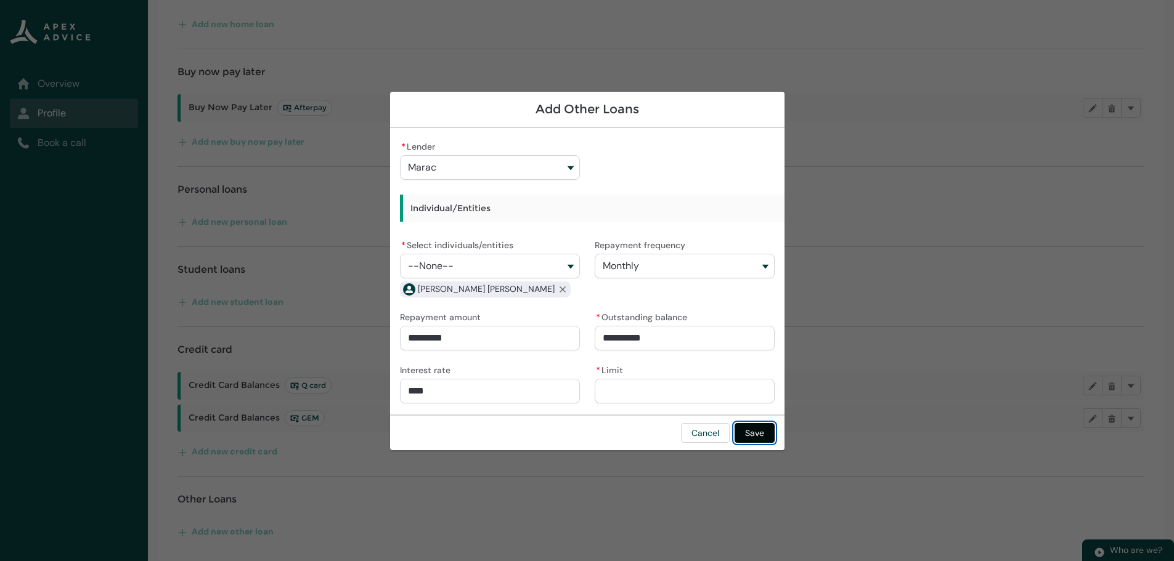
click at [769, 434] on button "Save" at bounding box center [755, 433] width 40 height 20
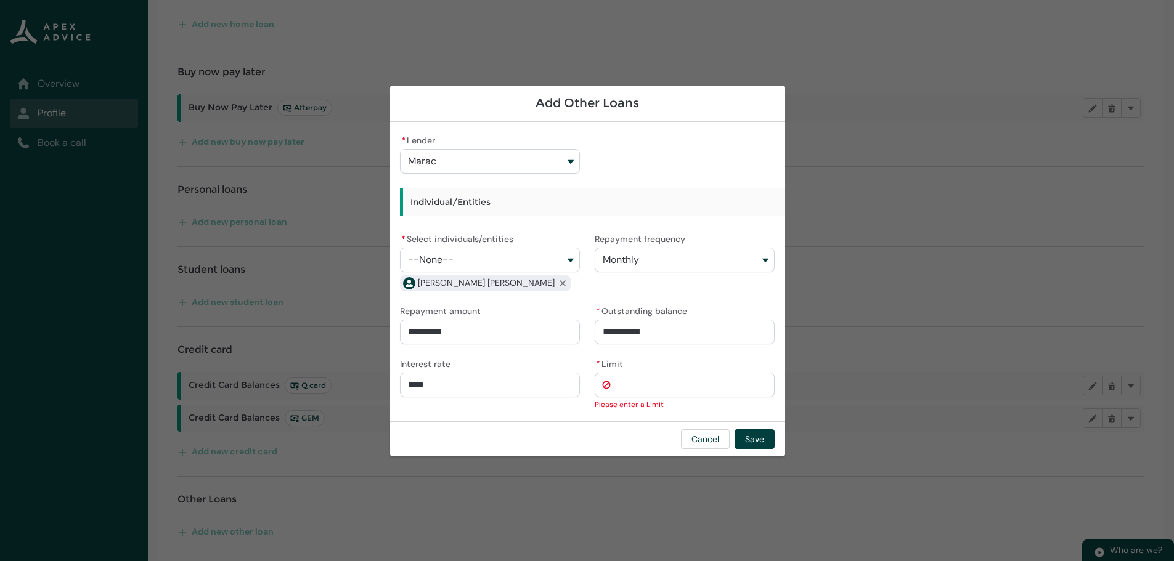
click at [664, 385] on input "* Limit" at bounding box center [685, 385] width 180 height 25
type lightning-primitive-input-simple "0"
type input "*****"
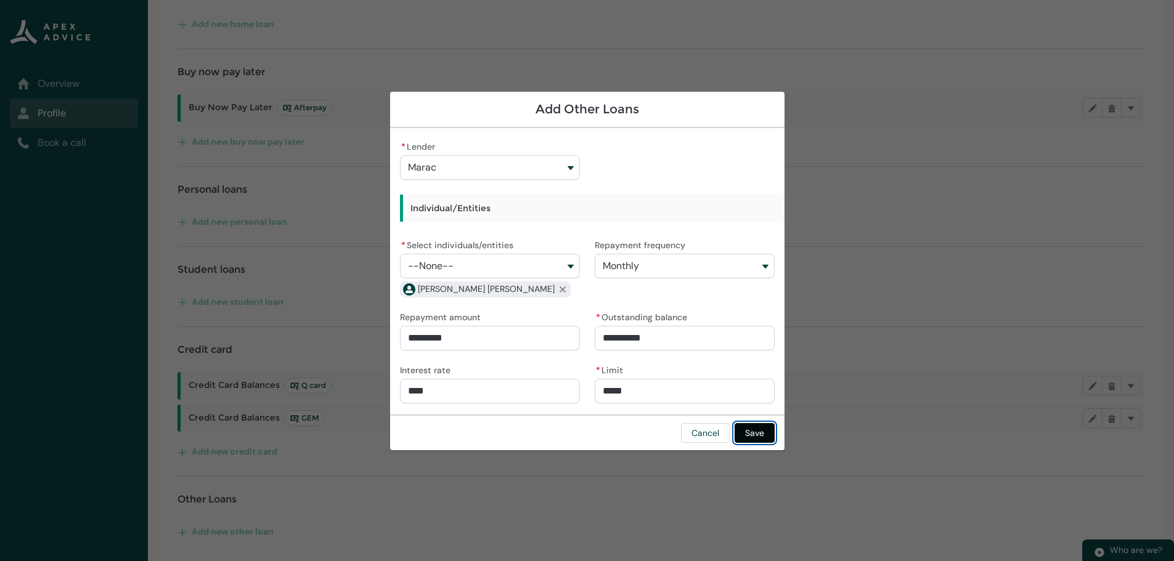
click at [760, 441] on button "Save" at bounding box center [755, 433] width 40 height 20
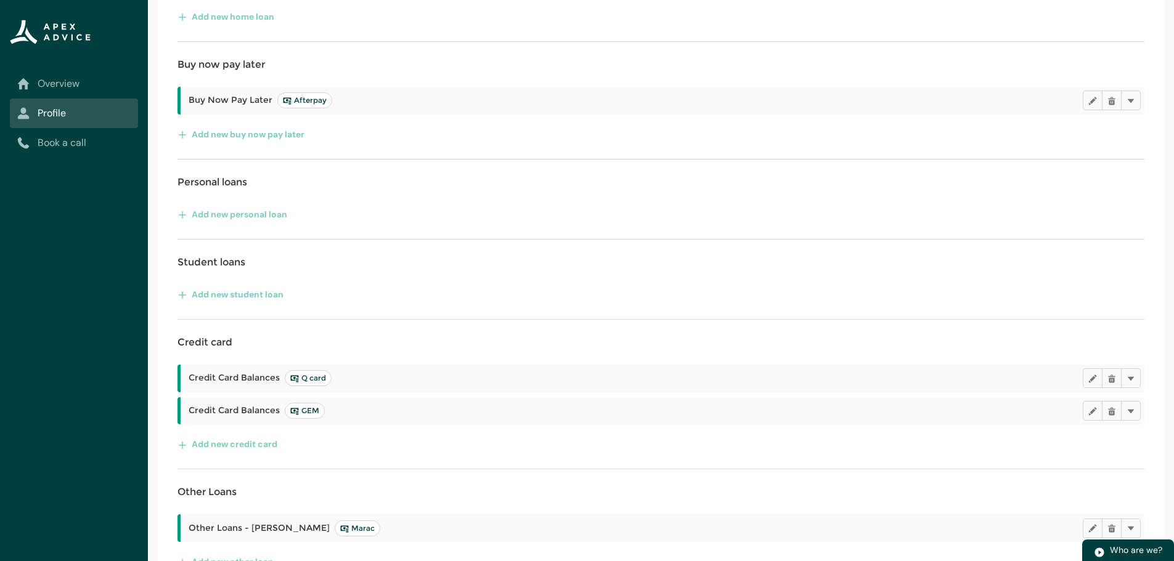
scroll to position [0, 0]
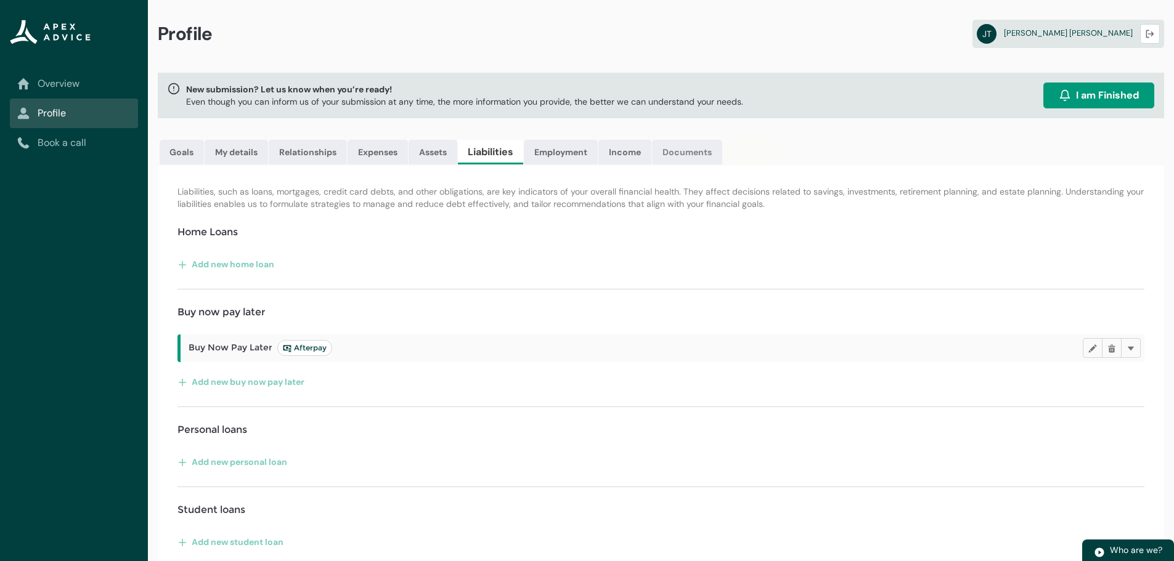
click at [683, 147] on link "Documents" at bounding box center [687, 152] width 70 height 25
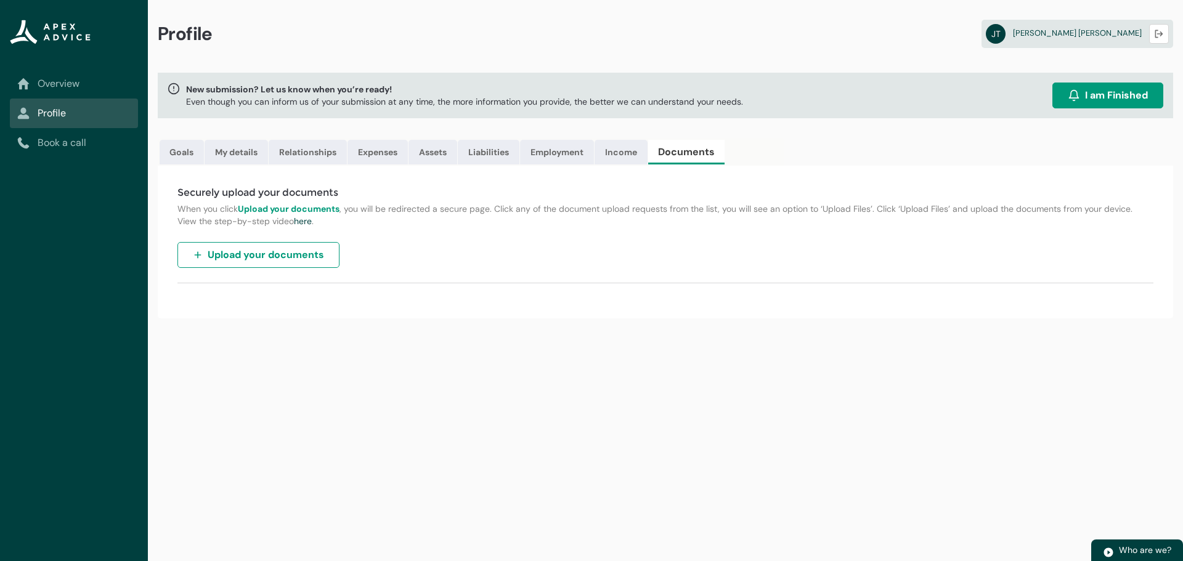
click at [264, 255] on span "Upload your documents" at bounding box center [266, 255] width 116 height 15
click at [292, 256] on span "Upload your documents" at bounding box center [266, 255] width 116 height 15
click at [472, 148] on link "Liabilities" at bounding box center [489, 152] width 62 height 25
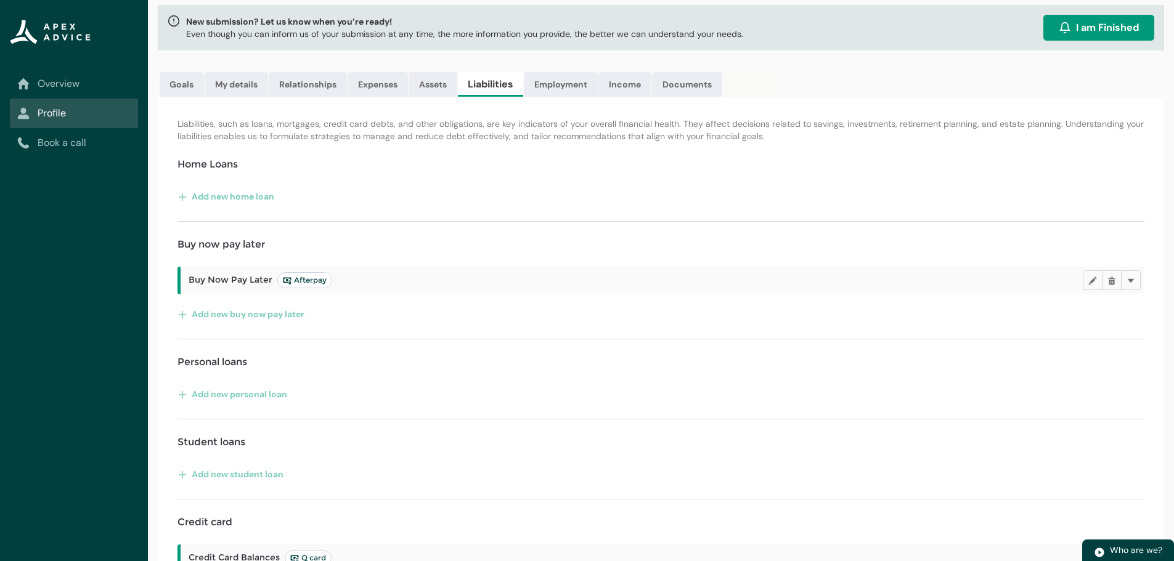
scroll to position [31, 0]
